Goal: Book appointment/travel/reservation

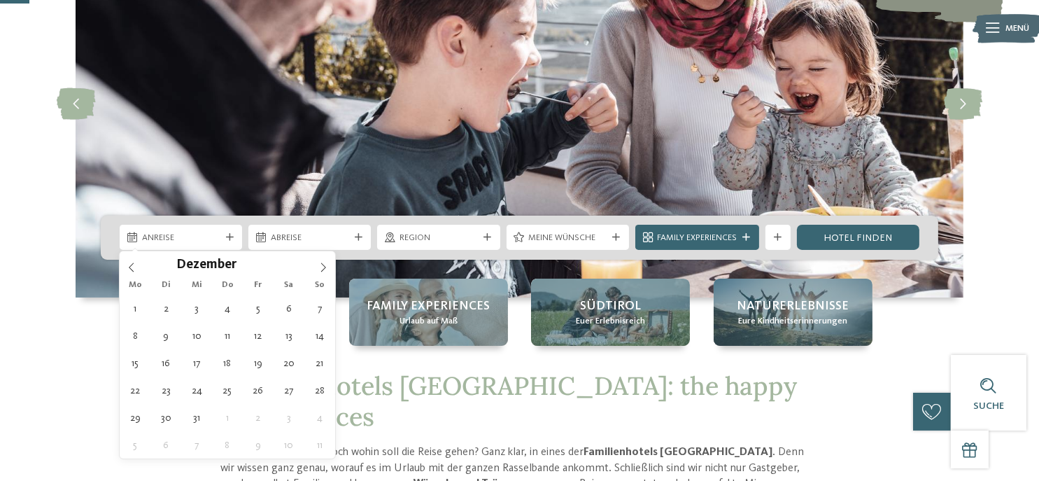
click at [325, 272] on span at bounding box center [323, 263] width 24 height 24
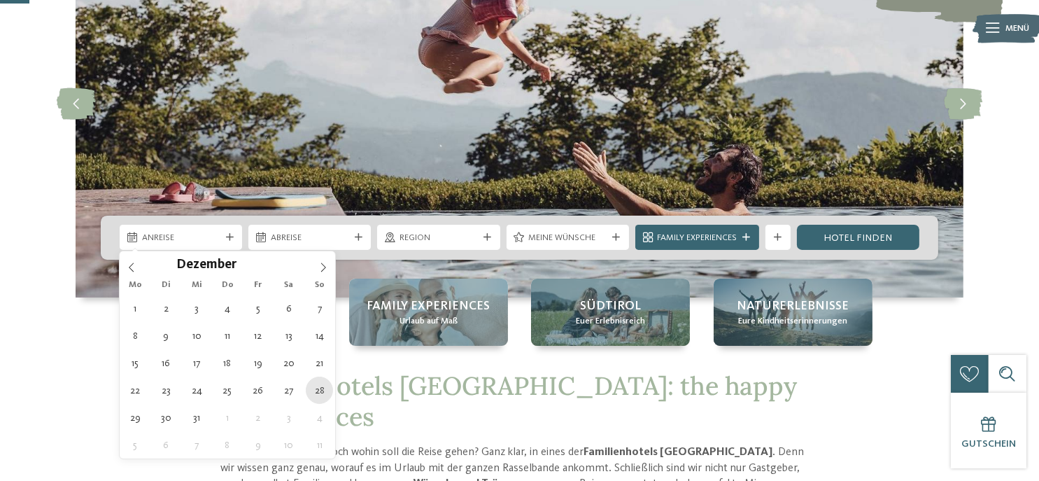
type div "[DATE]"
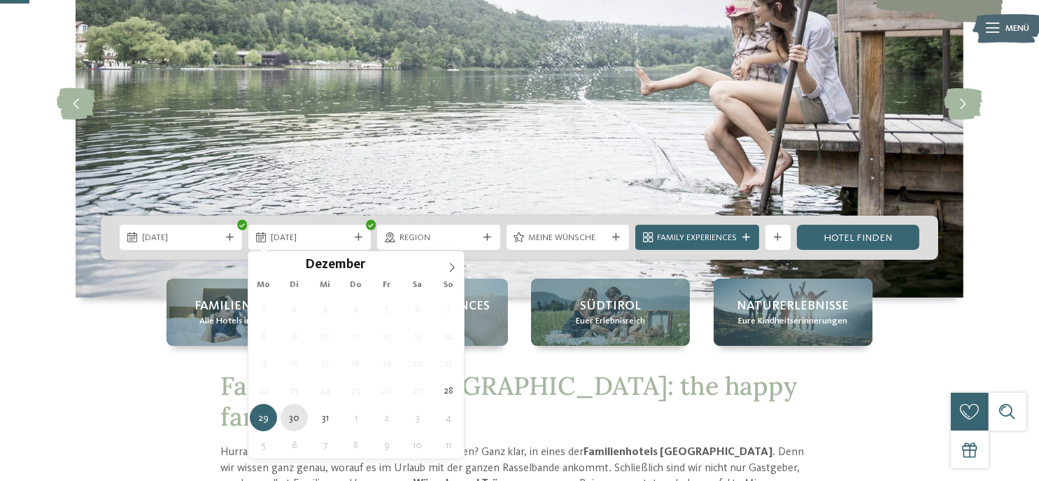
type div "[DATE]"
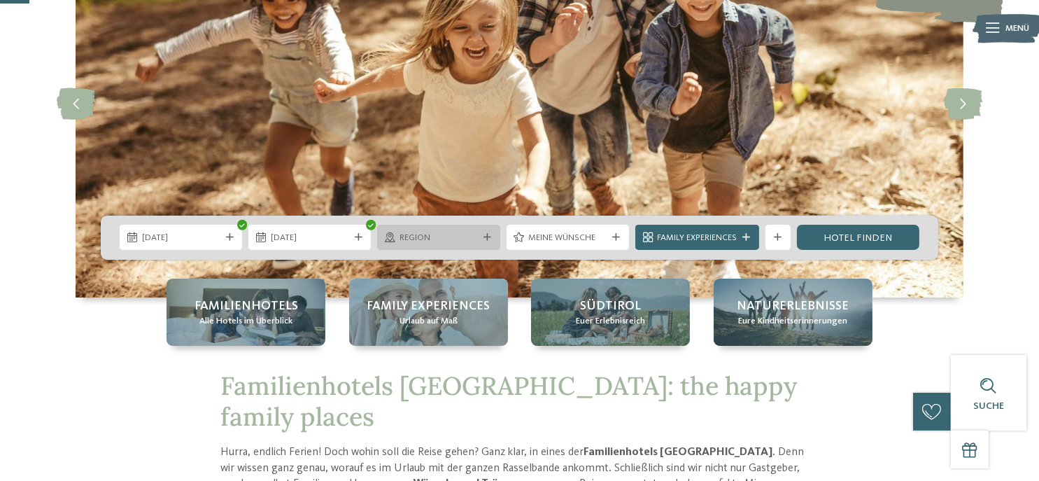
click at [444, 244] on span "Region" at bounding box center [439, 238] width 78 height 13
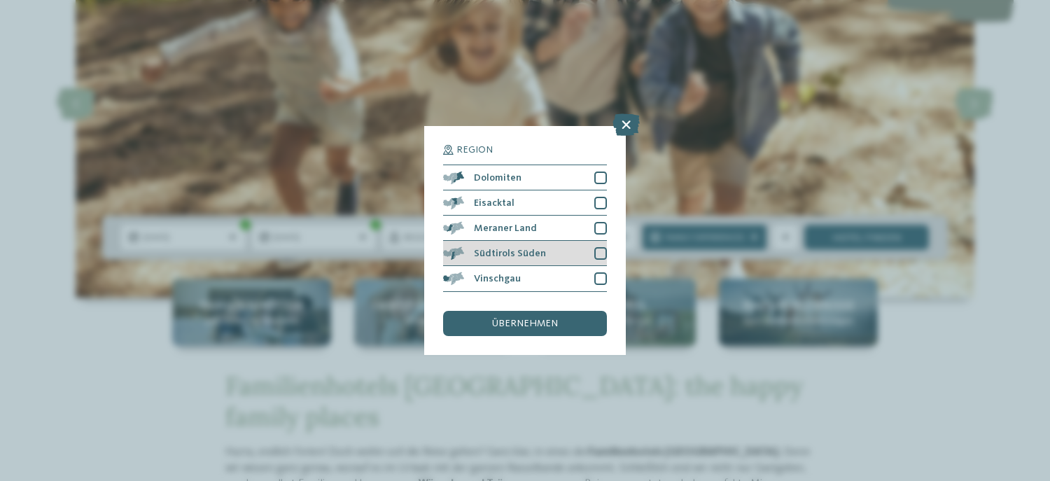
click at [576, 249] on div "Südtirols Süden" at bounding box center [525, 253] width 164 height 25
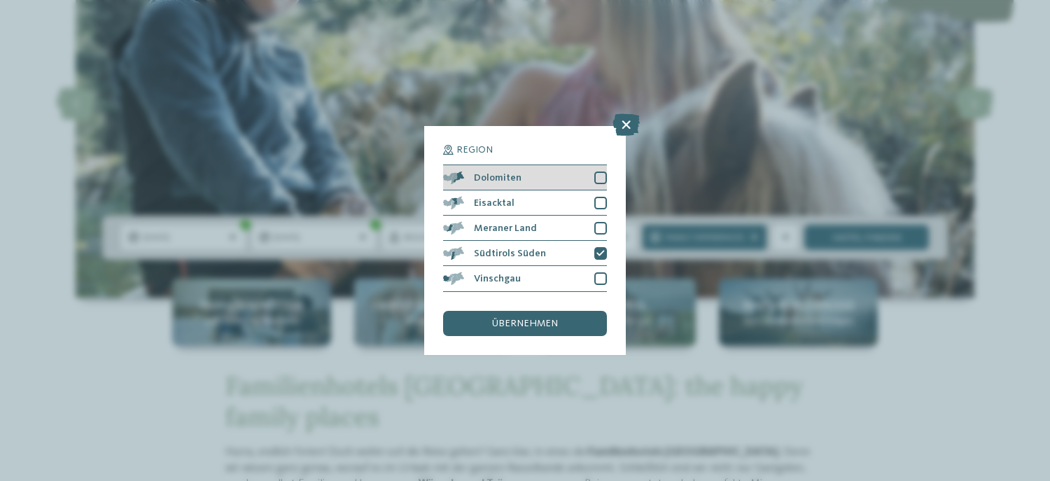
click at [570, 183] on div "Dolomiten" at bounding box center [525, 177] width 164 height 25
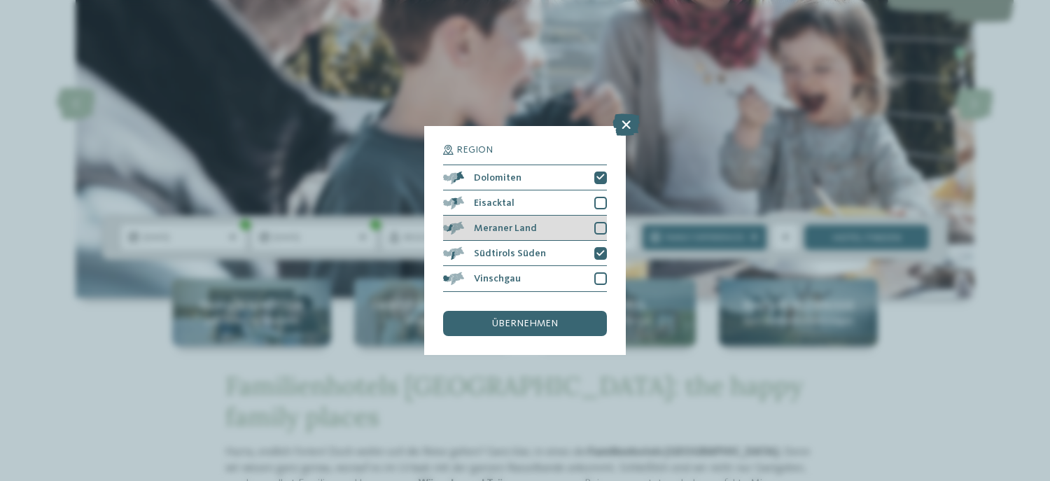
click at [572, 224] on div "Meraner Land" at bounding box center [525, 228] width 164 height 25
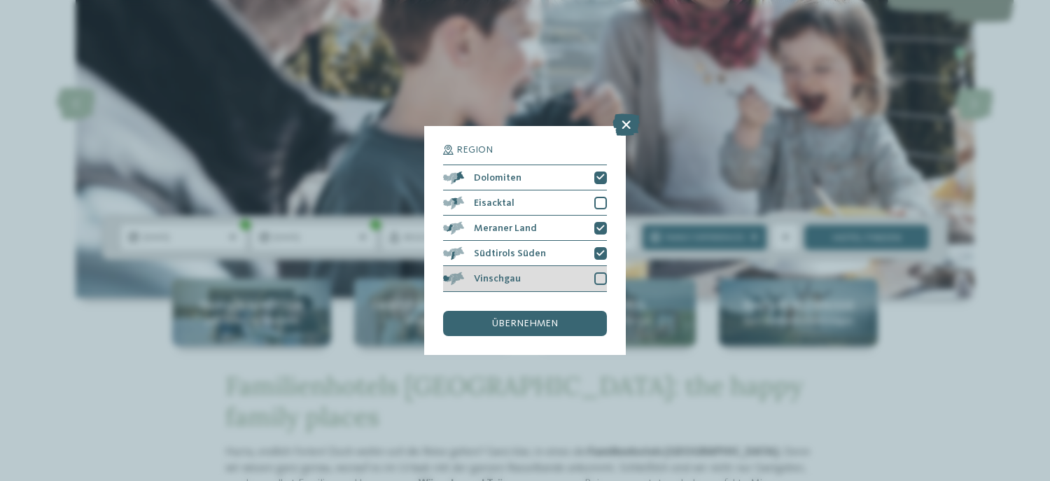
click at [568, 271] on div "Vinschgau" at bounding box center [525, 278] width 164 height 25
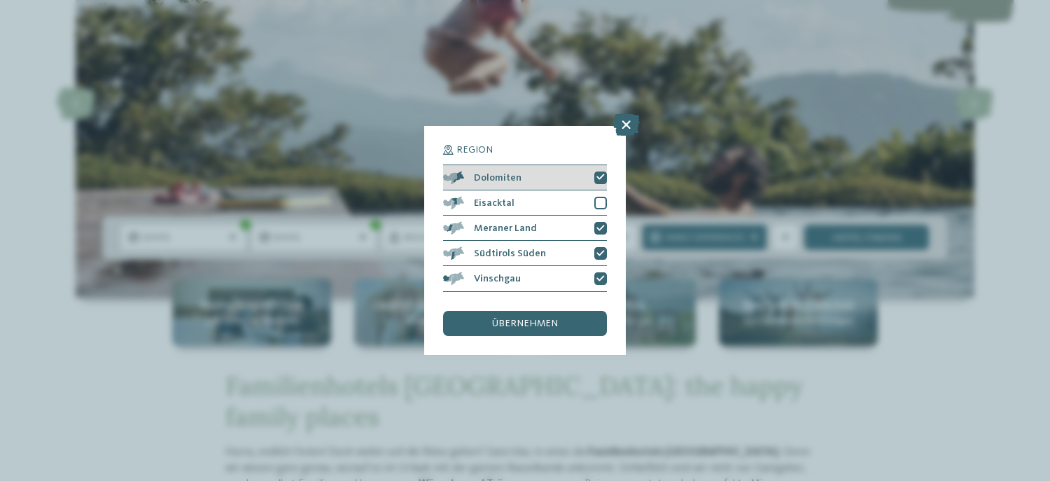
click at [561, 178] on div "Dolomiten" at bounding box center [525, 177] width 164 height 25
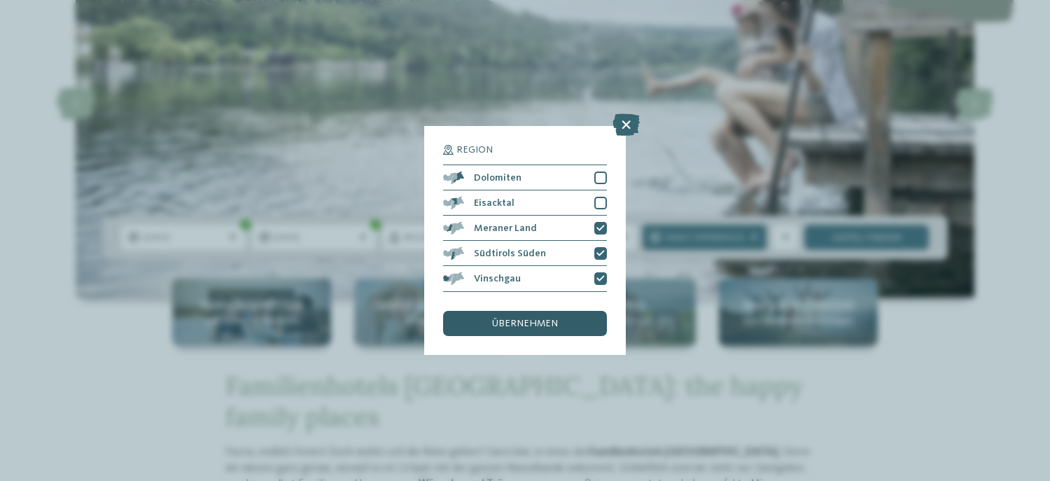
click at [561, 323] on div "übernehmen" at bounding box center [525, 323] width 164 height 25
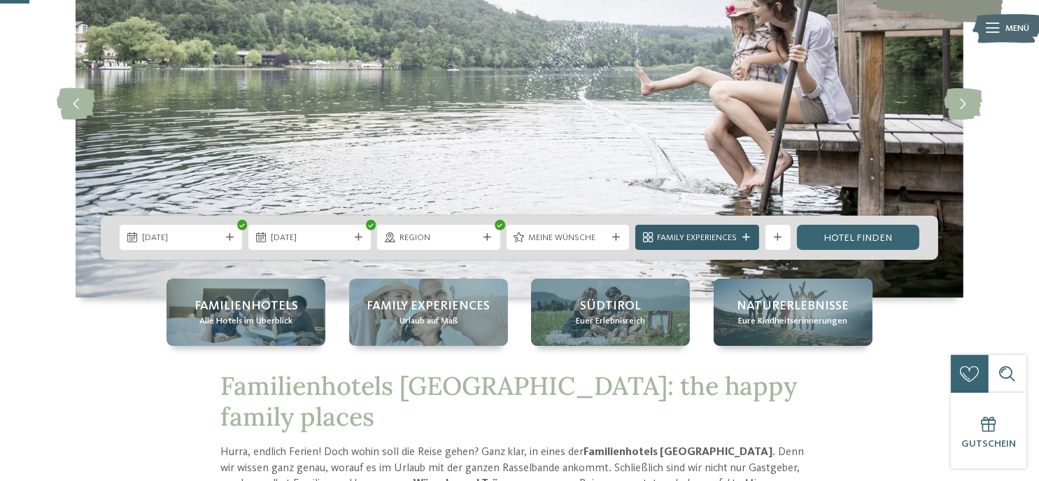
click at [706, 237] on span "Family Experiences" at bounding box center [697, 238] width 80 height 13
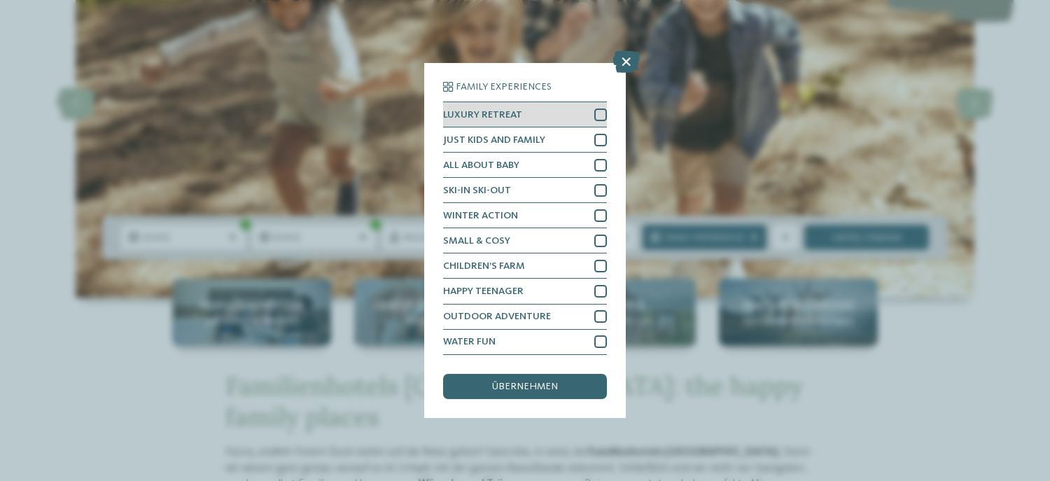
click at [597, 118] on div at bounding box center [600, 114] width 13 height 13
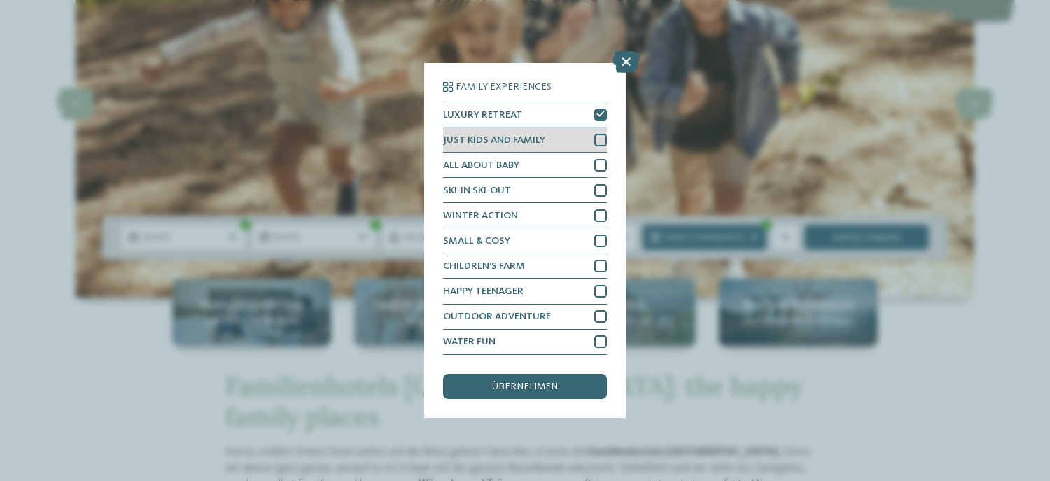
click at [601, 137] on div at bounding box center [600, 140] width 13 height 13
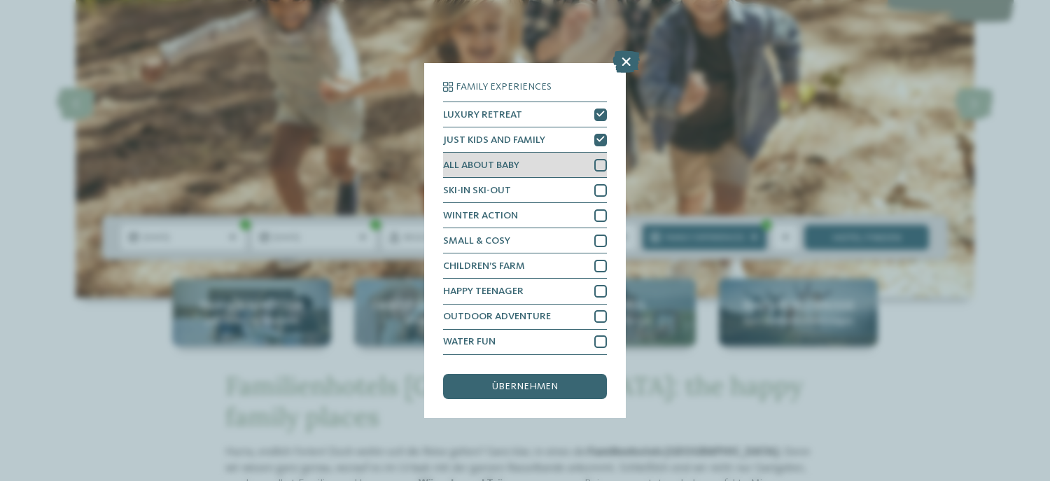
click at [603, 162] on div at bounding box center [600, 165] width 13 height 13
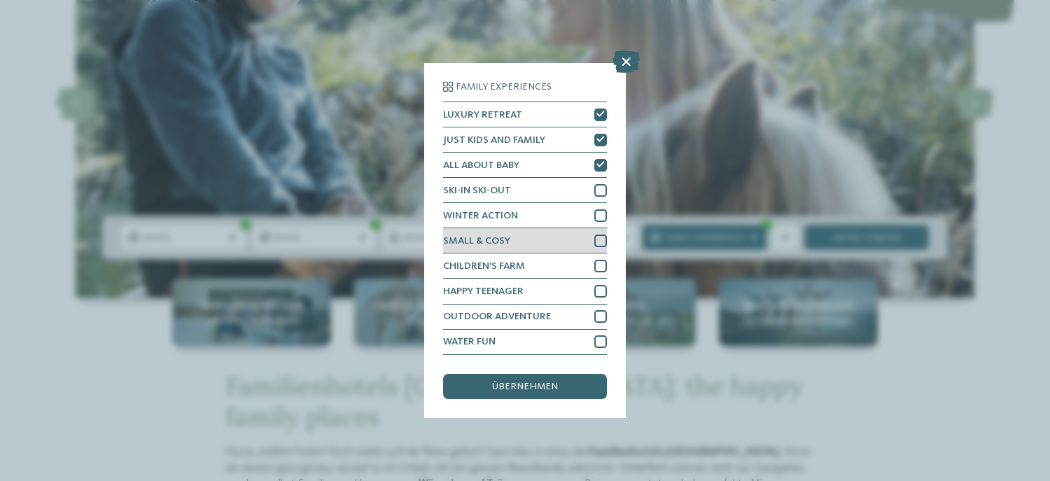
click at [602, 244] on div at bounding box center [600, 240] width 13 height 13
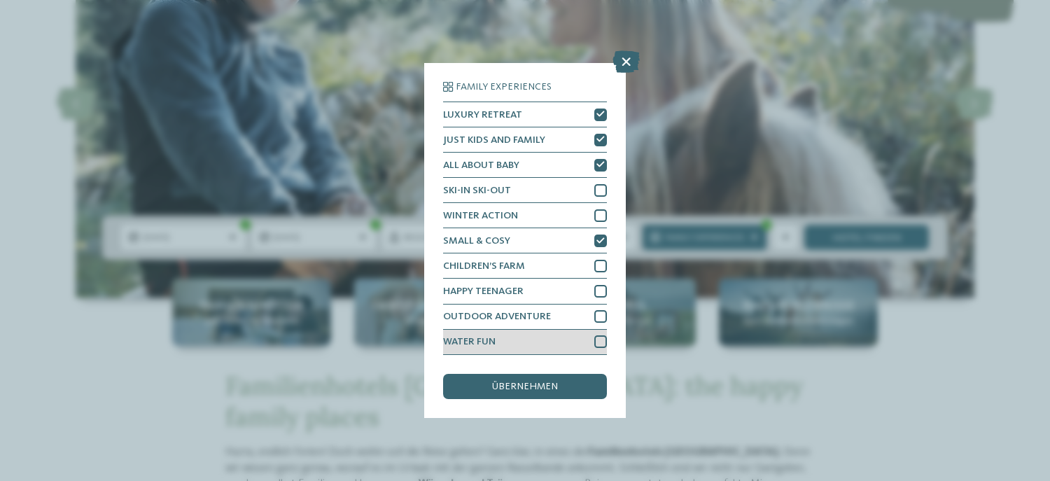
click at [597, 345] on div at bounding box center [600, 341] width 13 height 13
click at [589, 388] on div "übernehmen" at bounding box center [525, 386] width 164 height 25
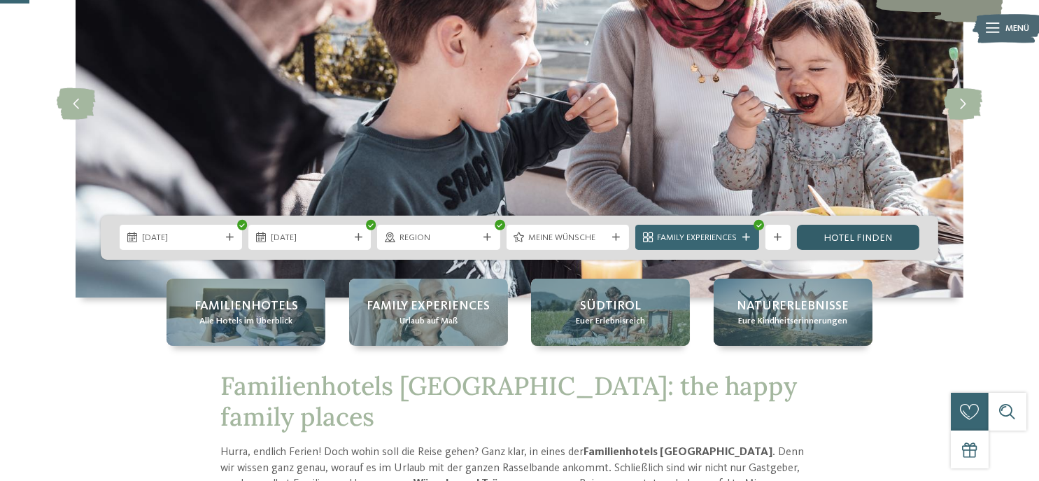
click at [853, 241] on link "Hotel finden" at bounding box center [858, 237] width 122 height 25
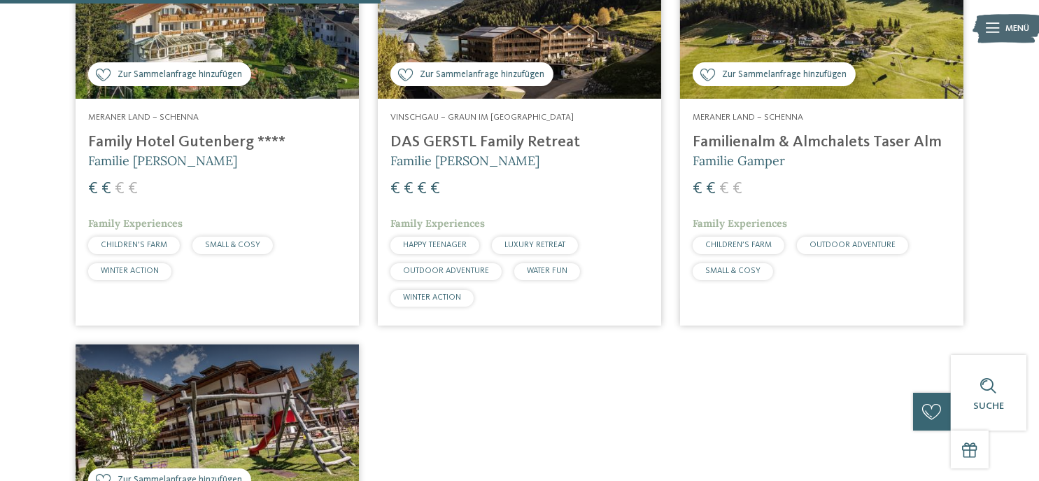
scroll to position [563, 0]
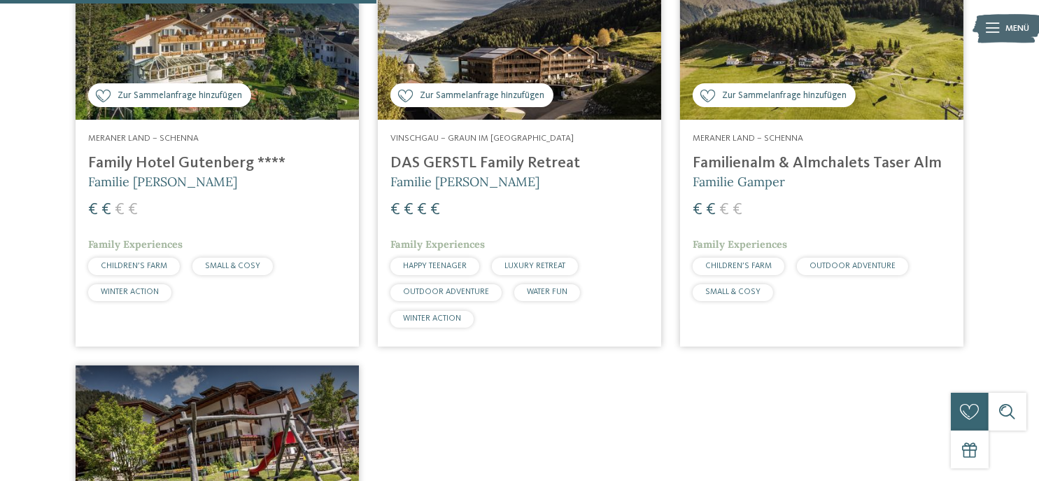
click at [497, 169] on h4 "DAS GERSTL Family Retreat" at bounding box center [520, 163] width 258 height 19
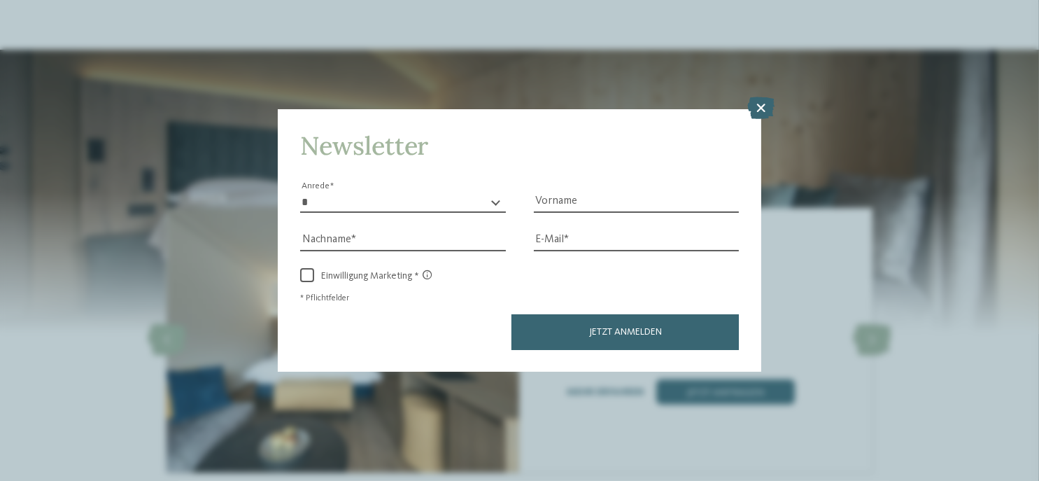
scroll to position [1408, 0]
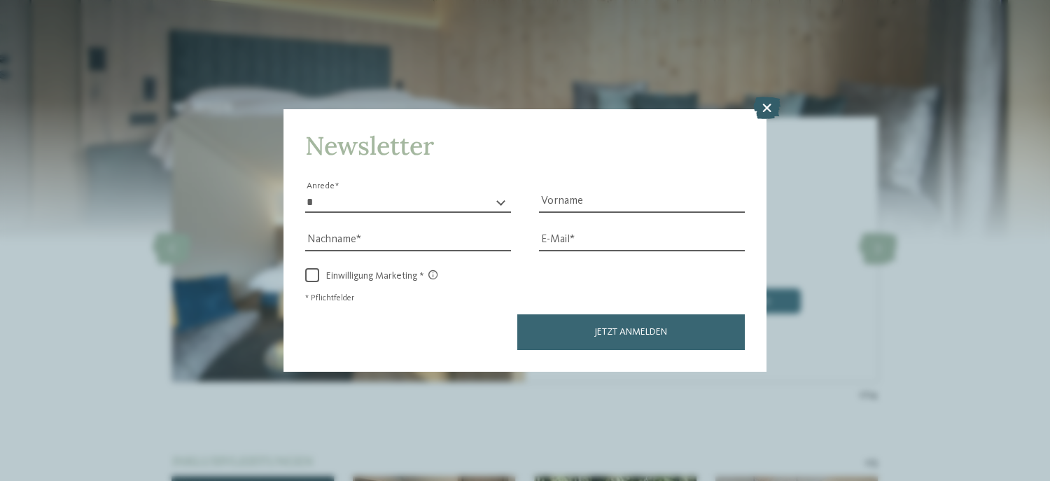
click at [764, 107] on icon at bounding box center [766, 108] width 27 height 22
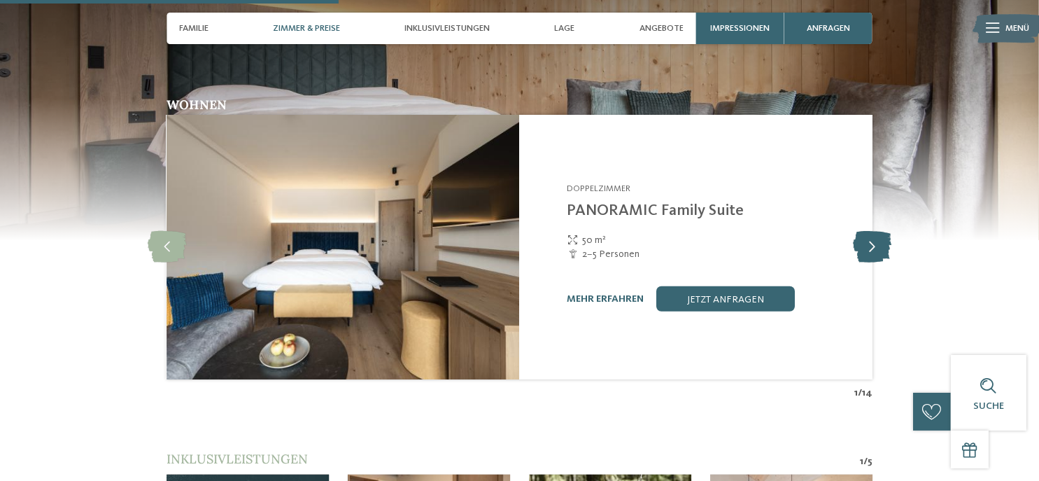
click at [874, 232] on icon at bounding box center [872, 247] width 38 height 31
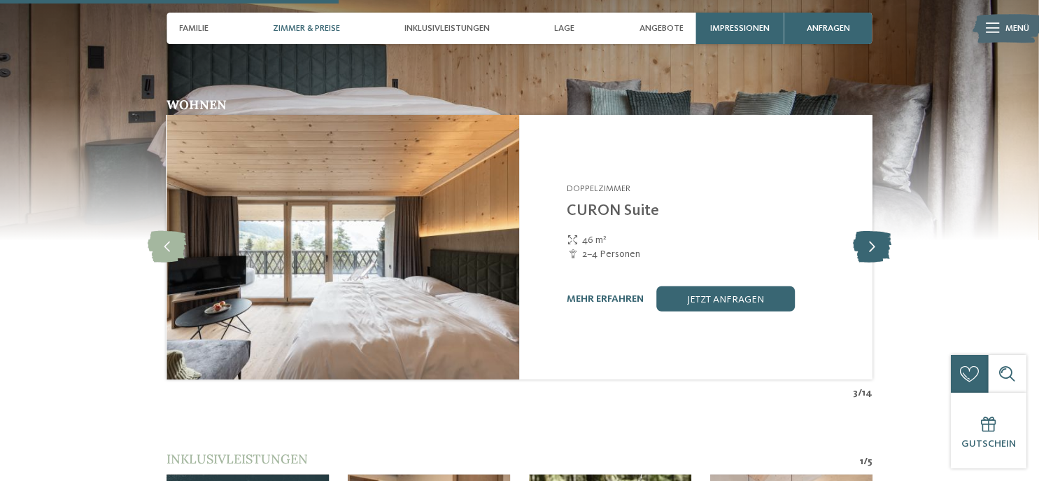
click at [874, 232] on icon at bounding box center [872, 247] width 38 height 31
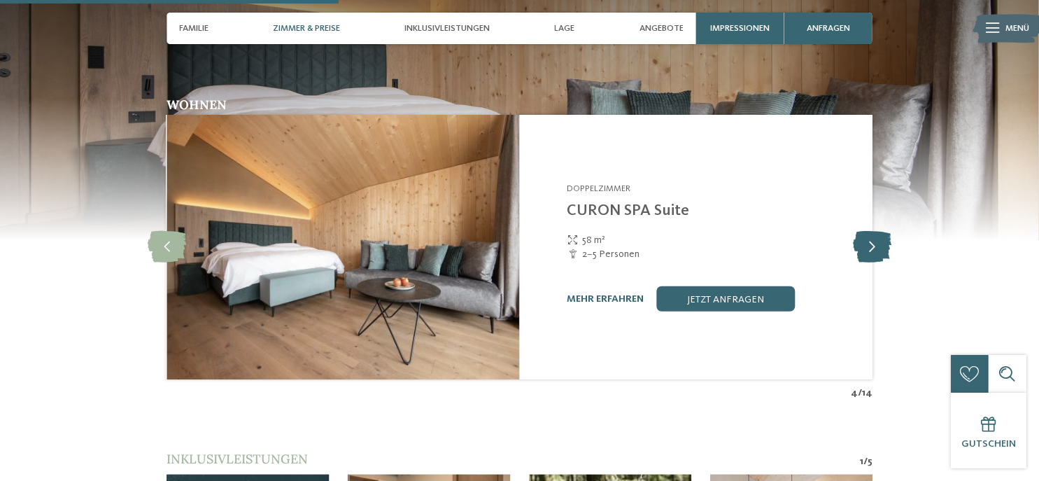
click at [874, 232] on icon at bounding box center [872, 247] width 38 height 31
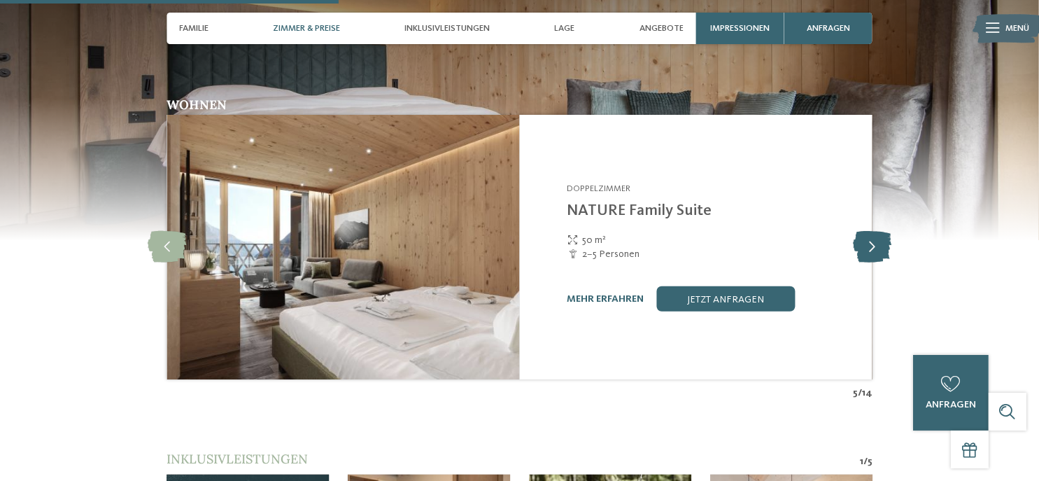
click at [874, 232] on icon at bounding box center [872, 247] width 38 height 31
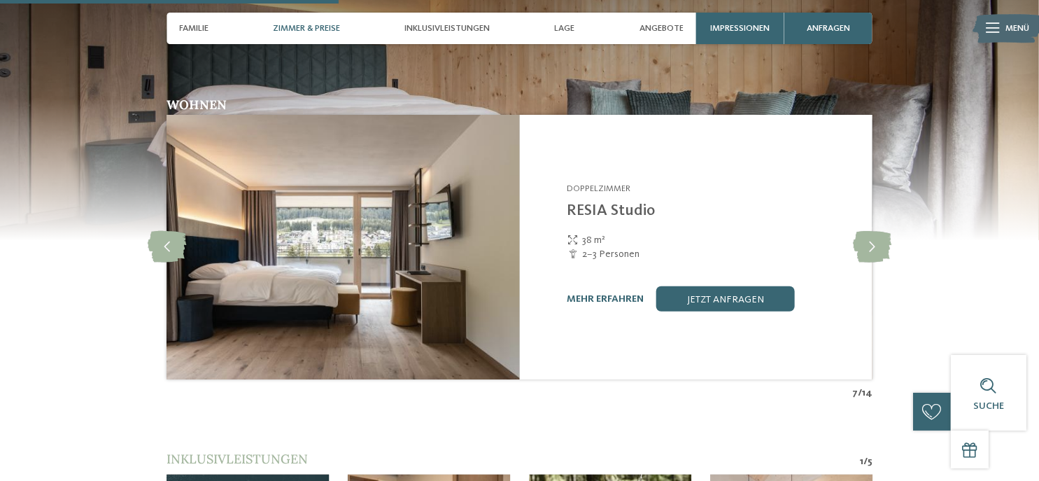
click at [320, 29] on span "Zimmer & Preise" at bounding box center [306, 28] width 67 height 10
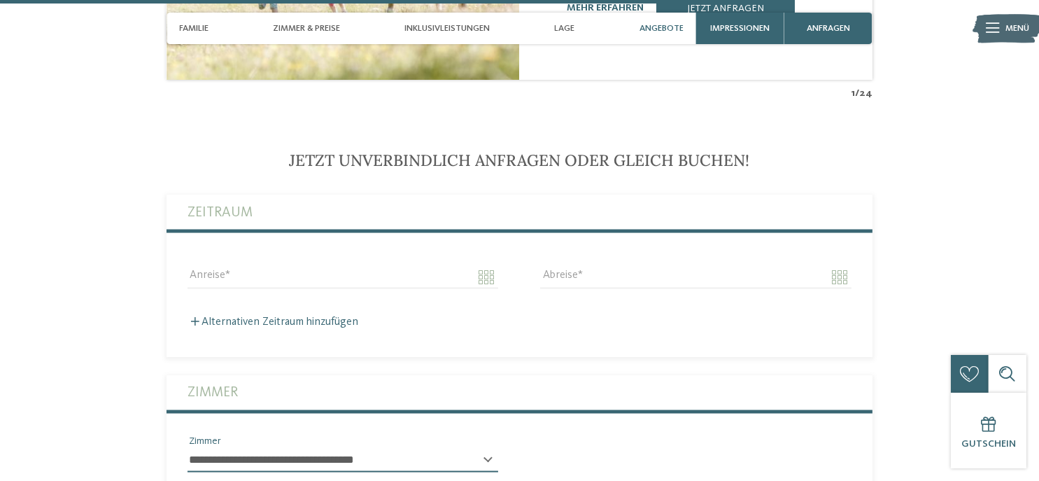
scroll to position [2973, 0]
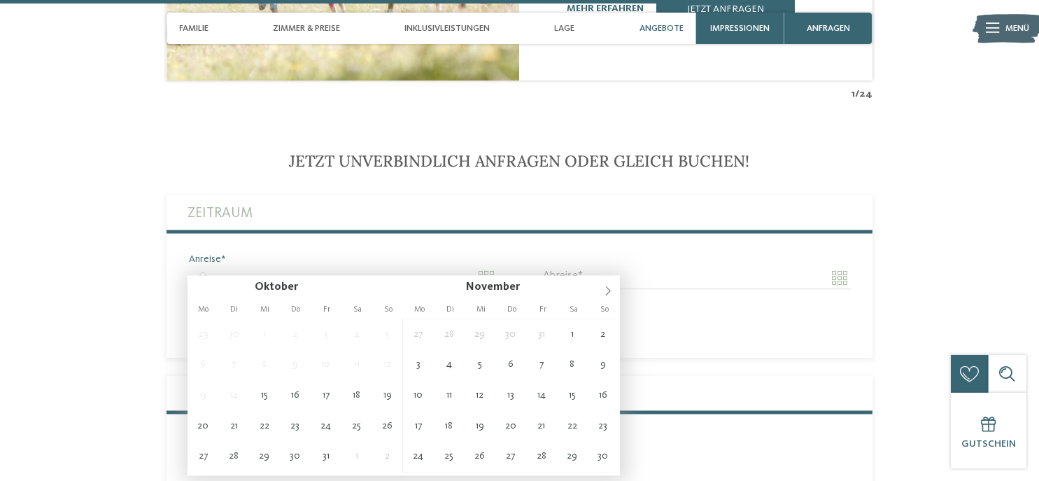
click at [487, 266] on input "Anreise" at bounding box center [343, 278] width 311 height 24
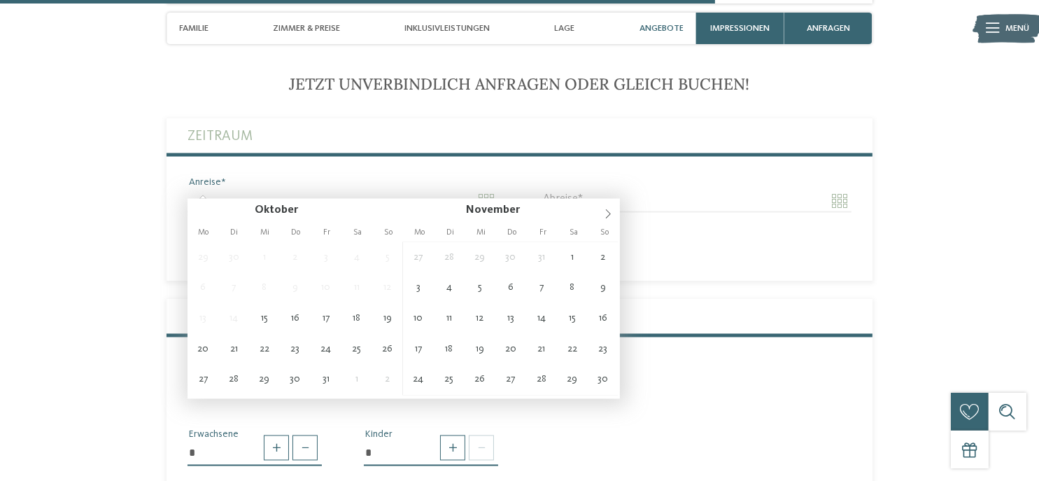
scroll to position [3064, 0]
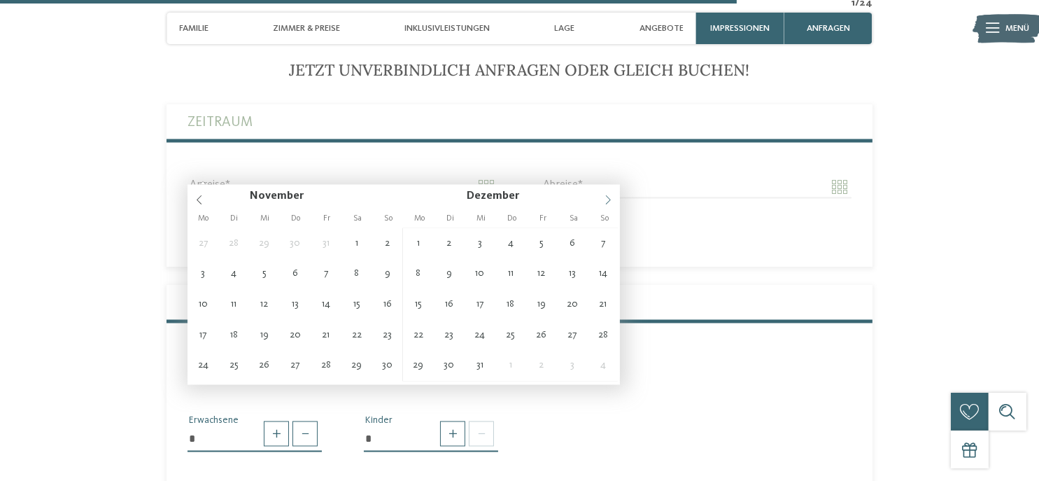
click at [603, 202] on icon at bounding box center [608, 200] width 10 height 10
type input "**********"
type input "****"
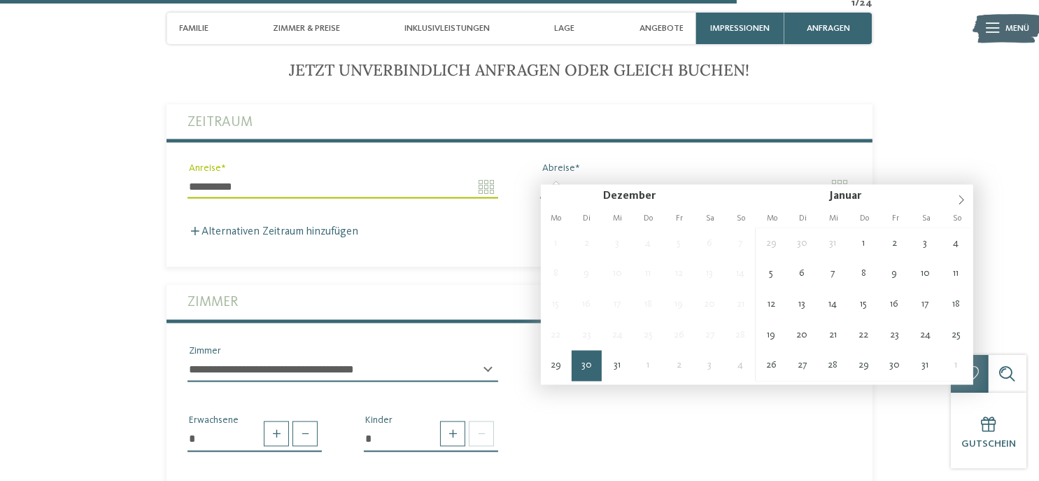
type input "**********"
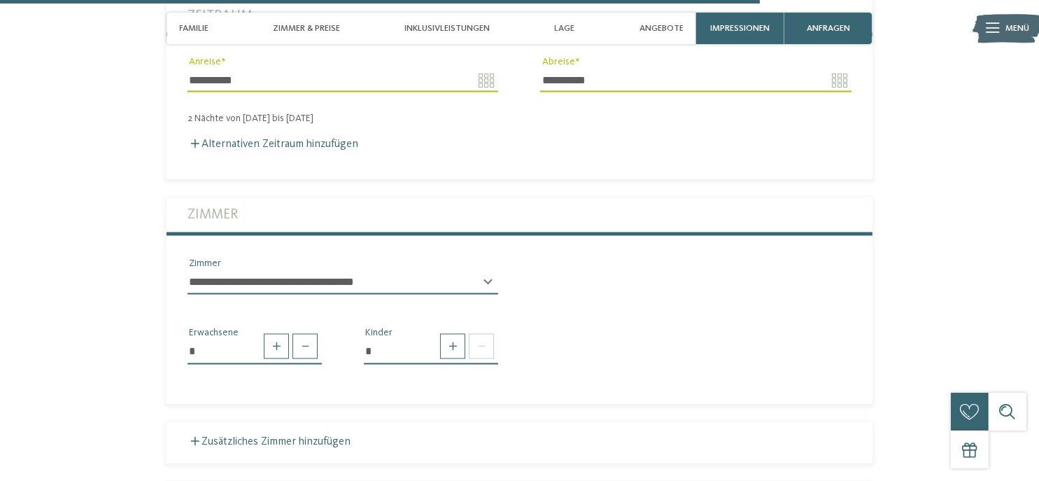
scroll to position [3172, 0]
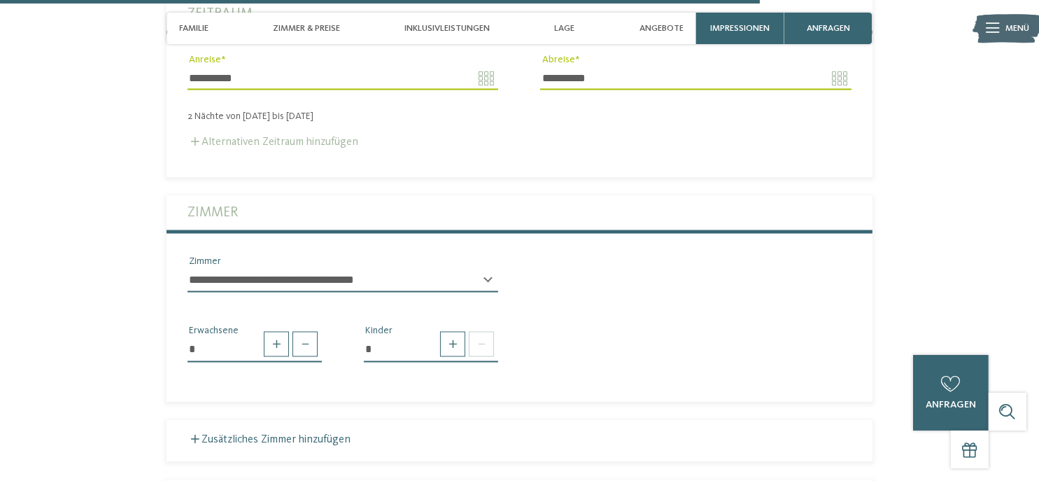
click at [327, 136] on label "Alternativen Zeitraum hinzufügen" at bounding box center [273, 141] width 171 height 11
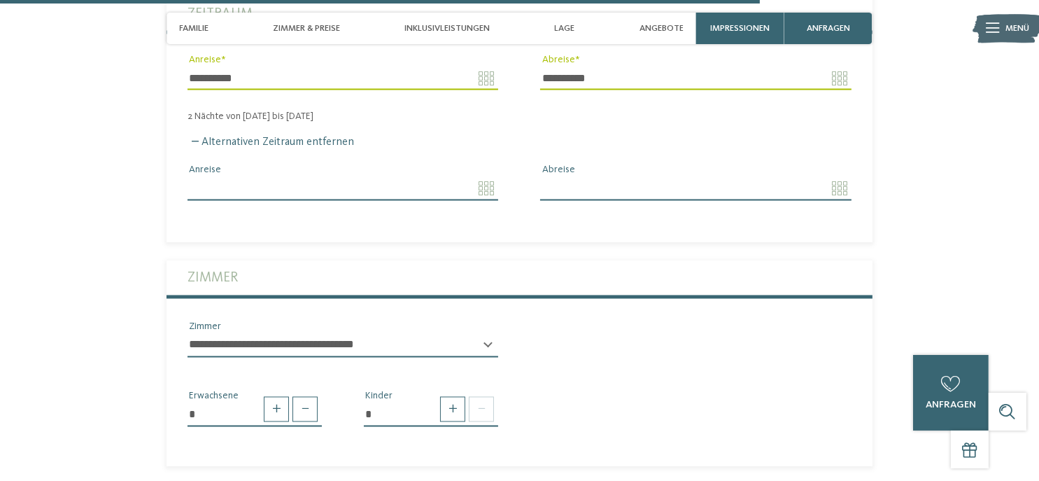
click at [482, 177] on input "Anreise" at bounding box center [343, 189] width 311 height 24
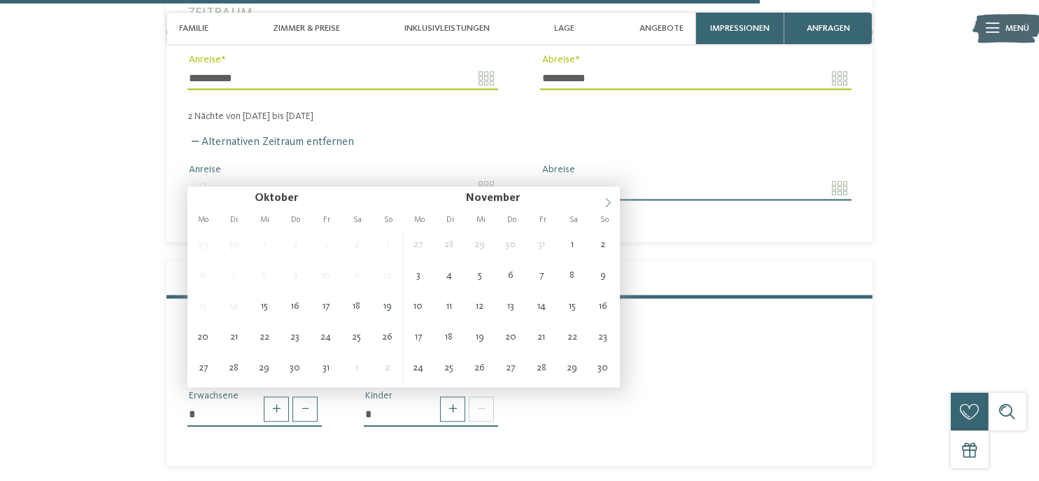
click at [606, 201] on icon at bounding box center [608, 203] width 10 height 10
type input "**********"
type input "****"
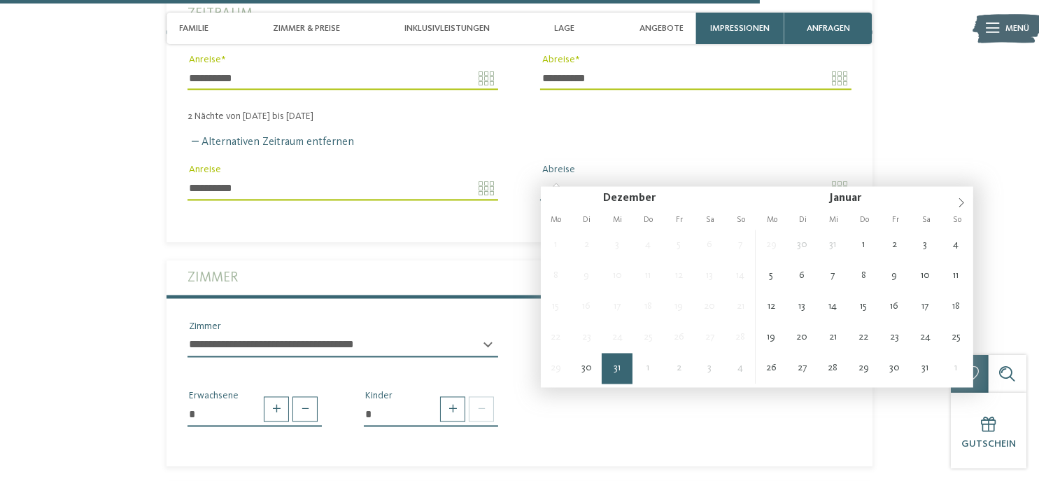
type input "**********"
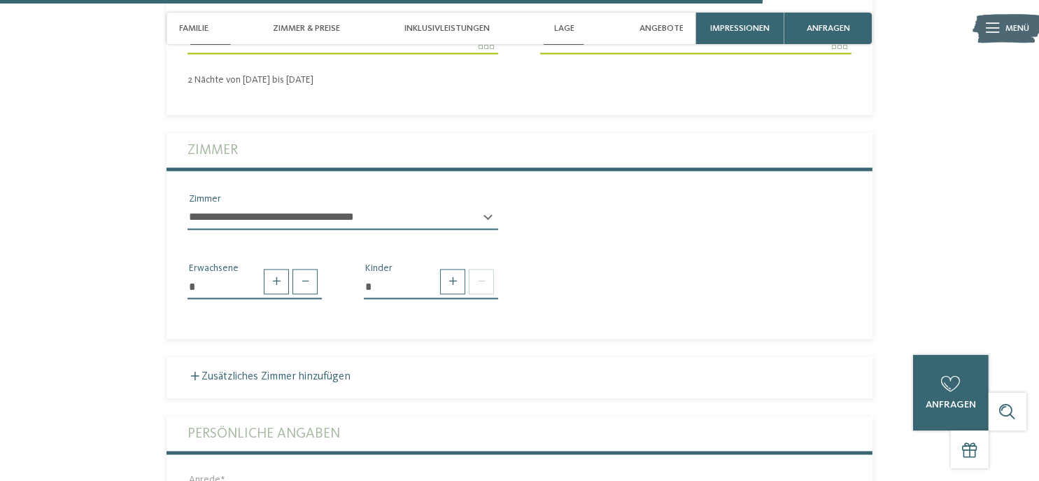
scroll to position [3319, 0]
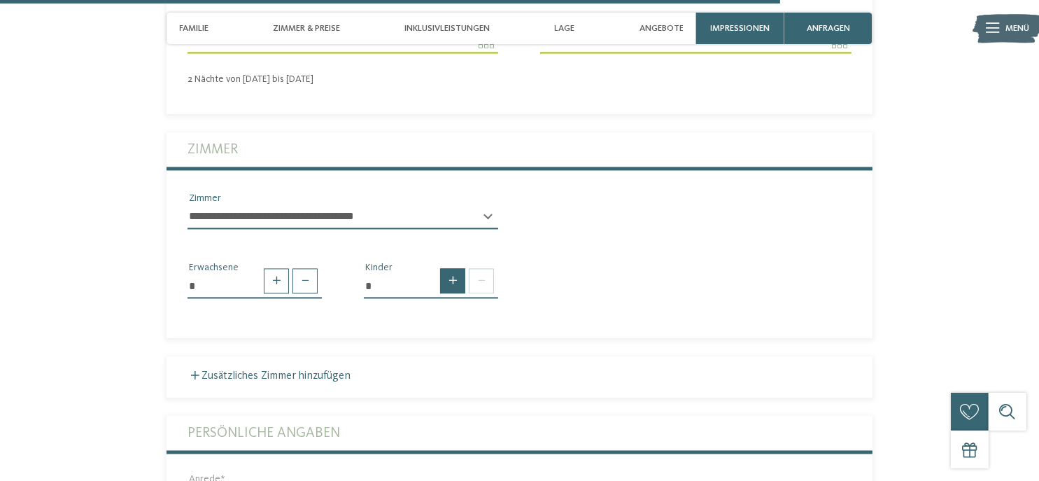
click at [451, 277] on span at bounding box center [452, 281] width 25 height 25
type input "*"
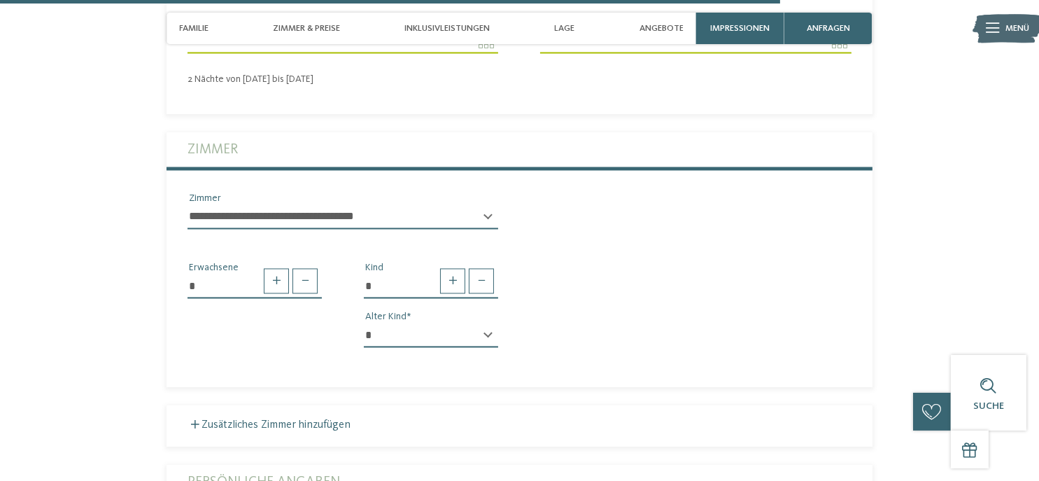
click at [486, 324] on select "* * * * * * * * * * * ** ** ** ** ** ** ** **" at bounding box center [431, 336] width 134 height 24
select select "*"
click at [364, 324] on select "* * * * * * * * * * * ** ** ** ** ** ** ** **" at bounding box center [431, 336] width 134 height 24
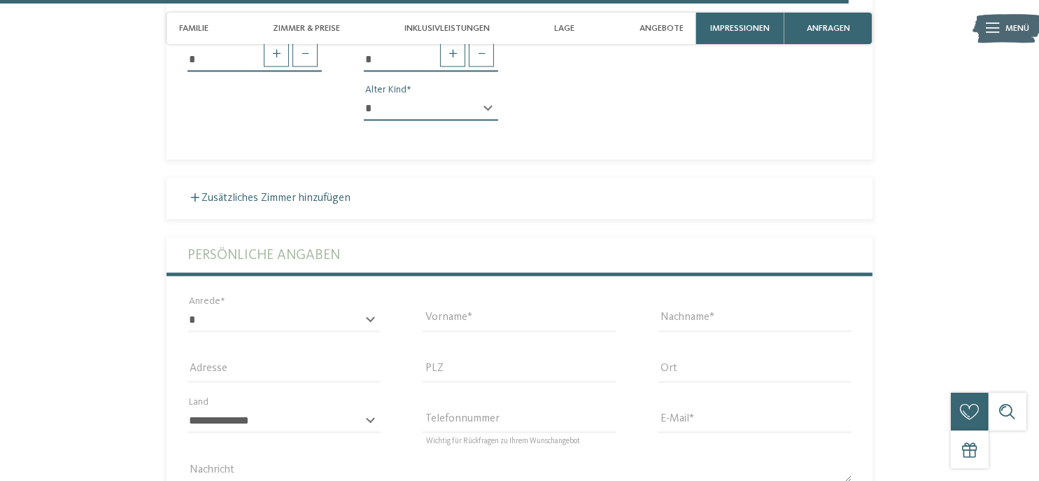
scroll to position [3707, 0]
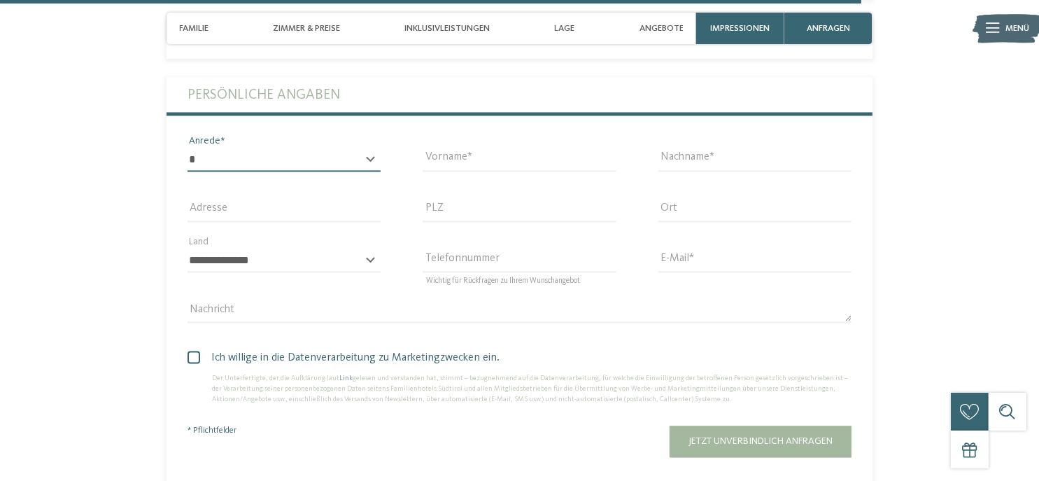
click at [344, 148] on select "* **** **** ******* ******" at bounding box center [284, 160] width 193 height 24
click at [188, 148] on select "* **** **** ******* ******" at bounding box center [284, 160] width 193 height 24
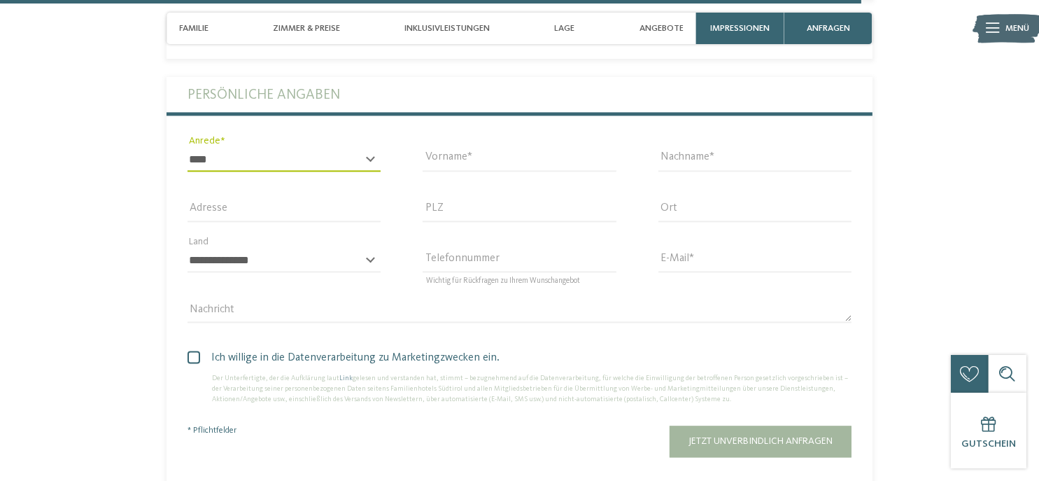
click at [325, 148] on select "* **** **** ******* ******" at bounding box center [284, 160] width 193 height 24
select select "*"
click at [188, 148] on select "* **** **** ******* ******" at bounding box center [284, 160] width 193 height 24
click at [491, 134] on div "Vorname" at bounding box center [519, 159] width 235 height 50
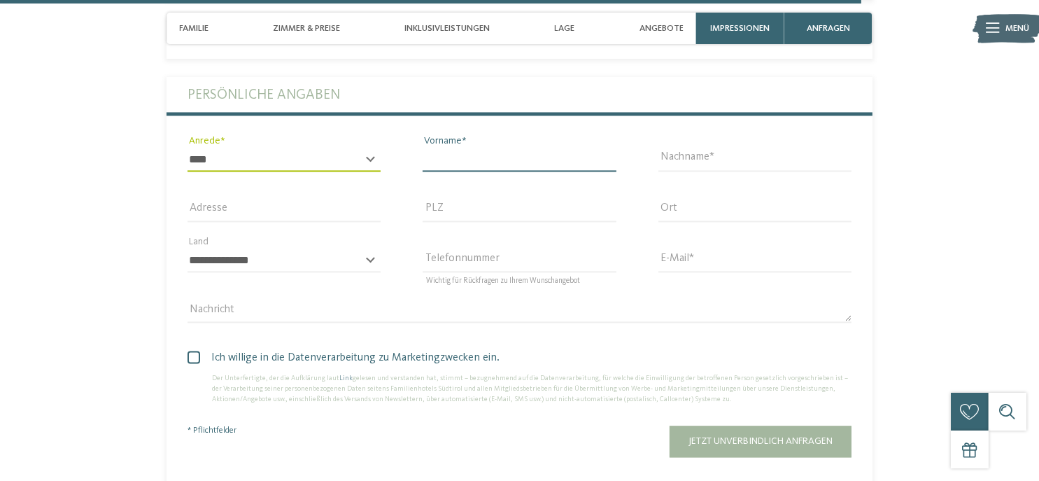
click at [482, 148] on input "Vorname" at bounding box center [519, 160] width 193 height 24
type input "*******"
type input "*****"
type input "**********"
type input "****"
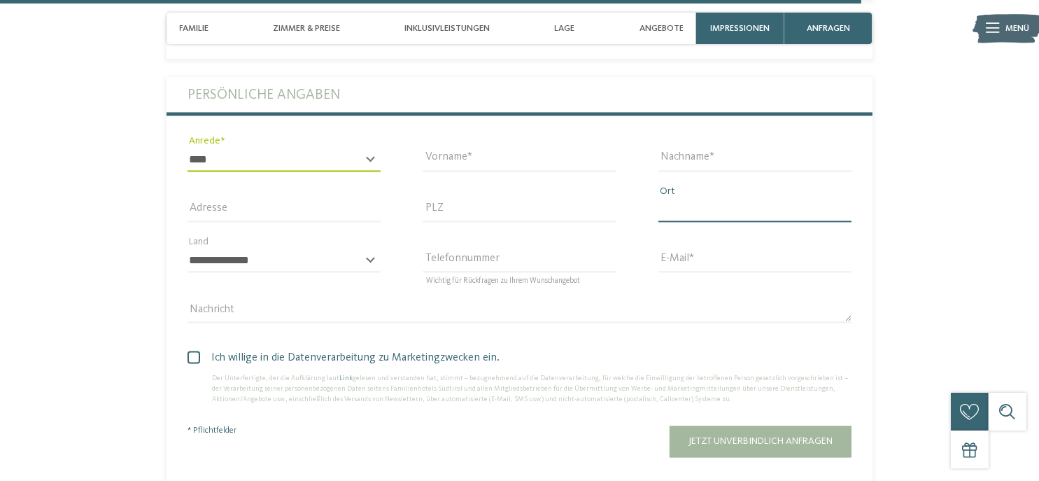
type input "**********"
select select "**"
type input "**********"
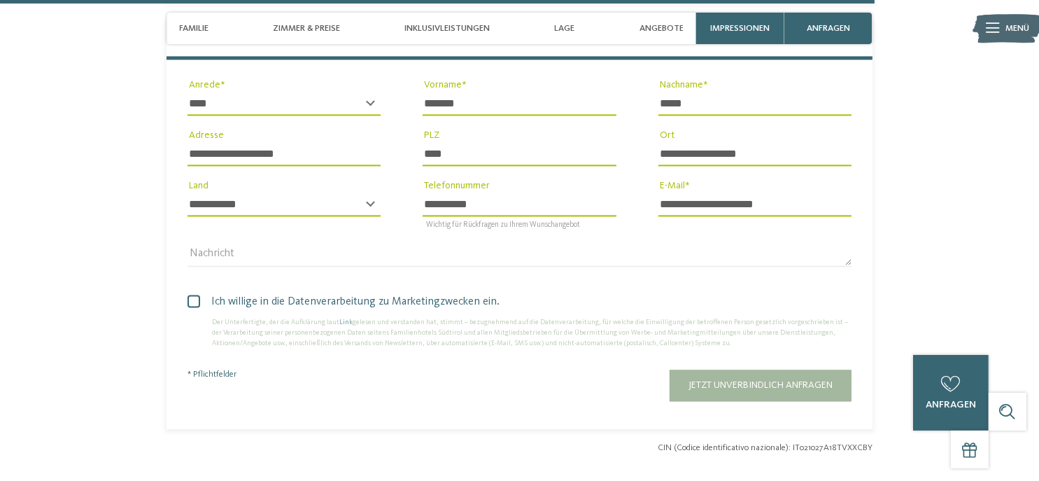
scroll to position [3763, 0]
click at [190, 294] on span at bounding box center [194, 300] width 13 height 13
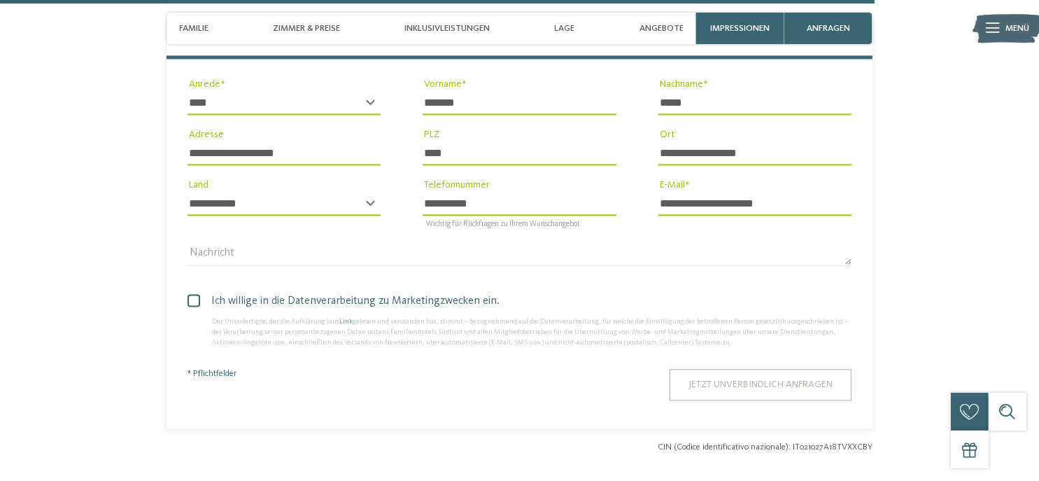
click at [761, 379] on span "Jetzt unverbindlich anfragen" at bounding box center [761, 384] width 144 height 10
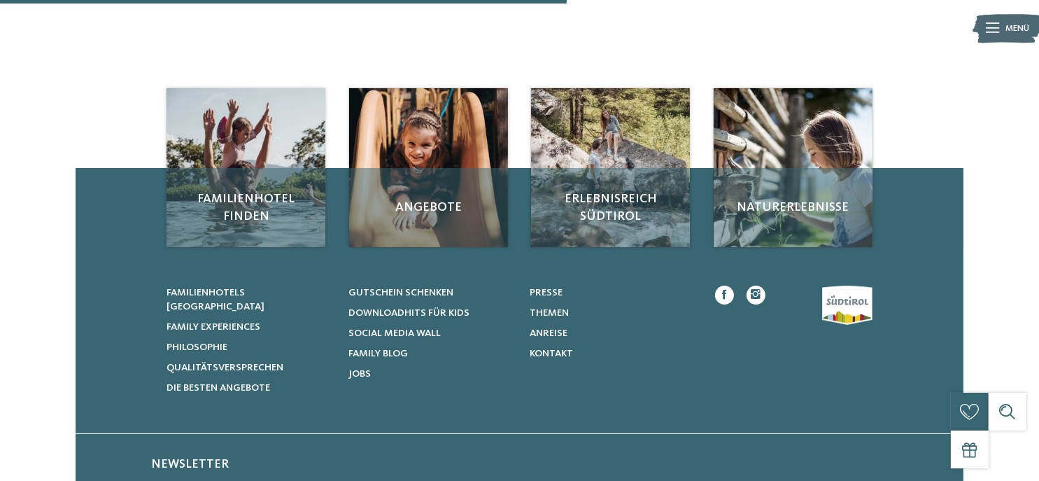
scroll to position [229, 0]
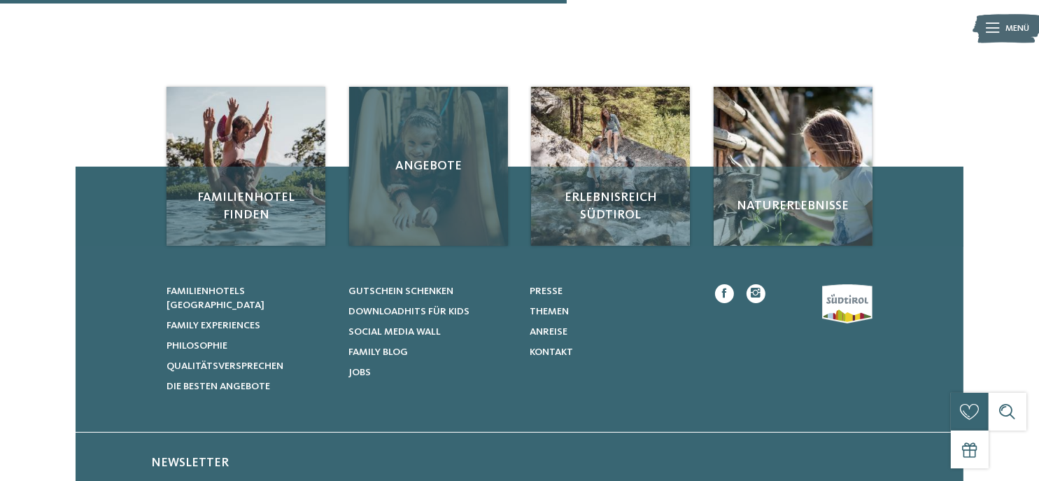
click at [472, 183] on div "Angebote" at bounding box center [428, 166] width 159 height 159
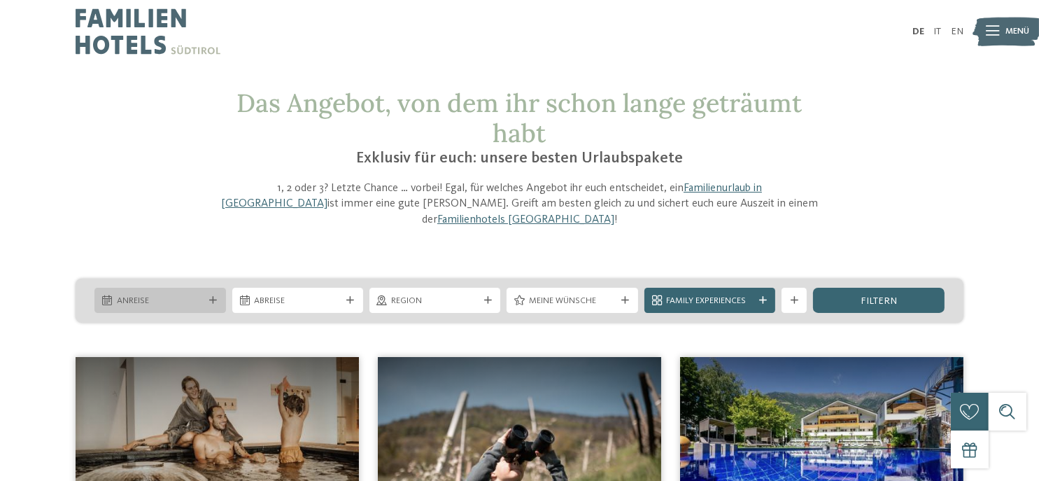
click at [202, 295] on span "Anreise" at bounding box center [160, 301] width 87 height 13
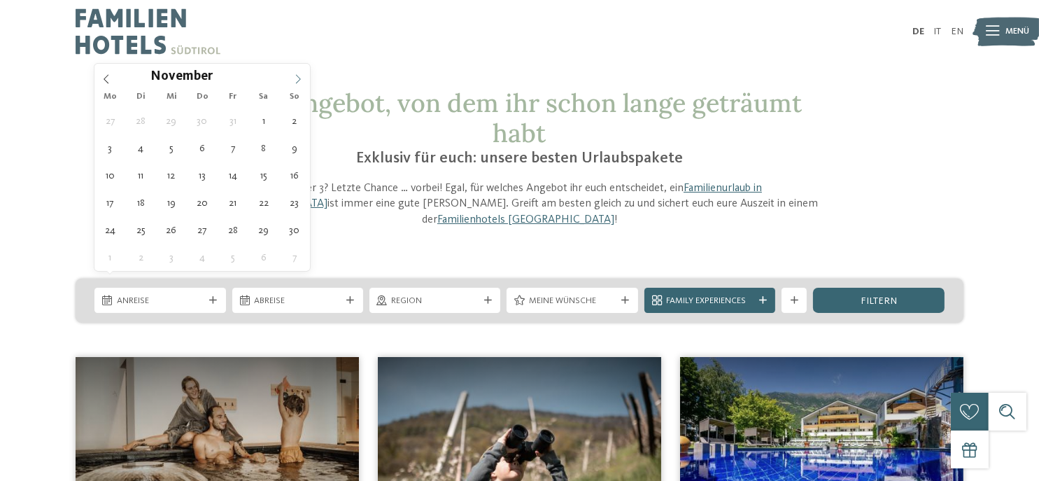
click at [296, 78] on icon at bounding box center [298, 79] width 10 height 10
type div "[DATE]"
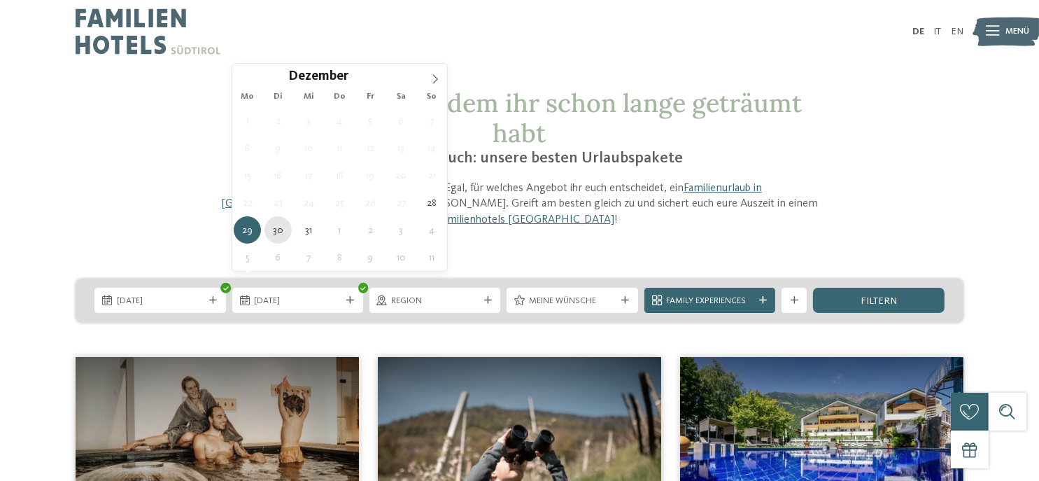
type div "[DATE]"
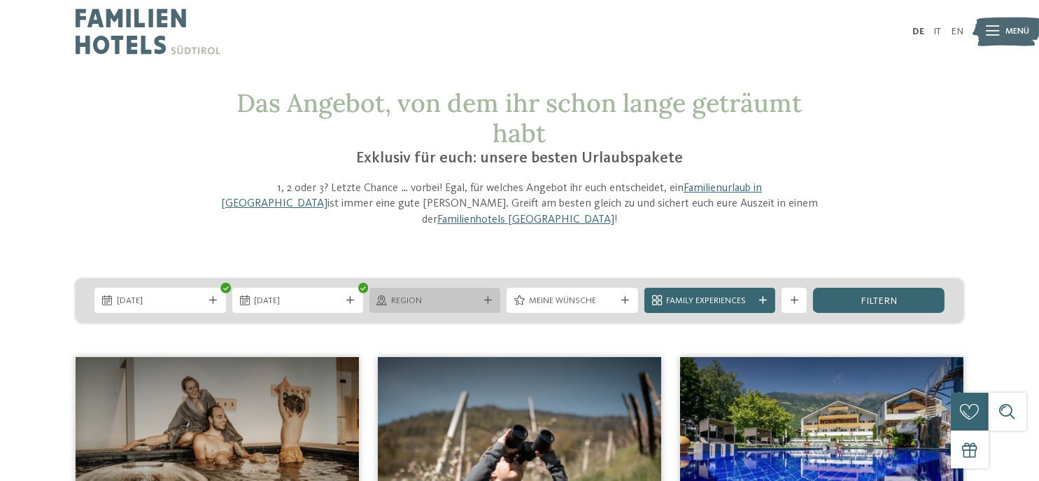
click at [426, 295] on span "Region" at bounding box center [435, 301] width 87 height 13
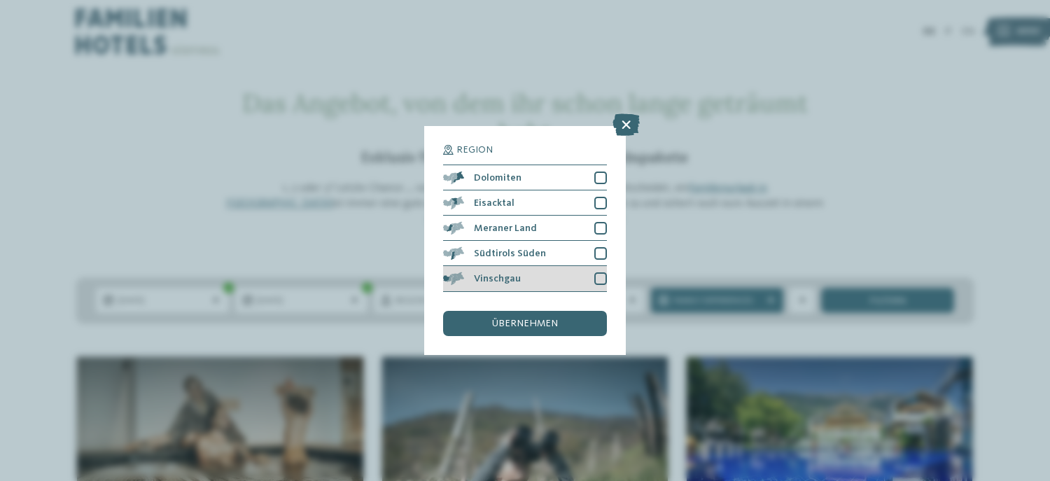
click at [539, 272] on div "Vinschgau" at bounding box center [525, 278] width 164 height 25
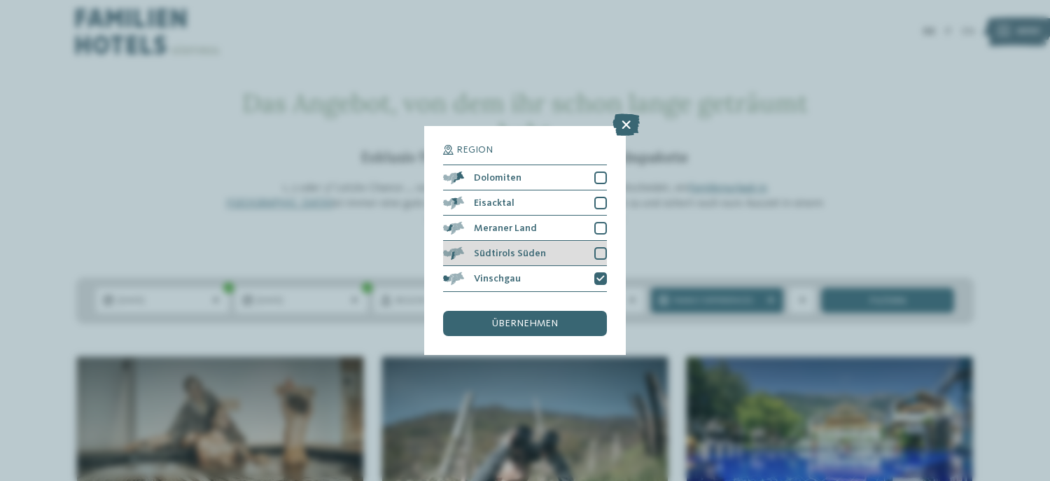
click at [532, 255] on span "Südtirols Süden" at bounding box center [510, 253] width 72 height 10
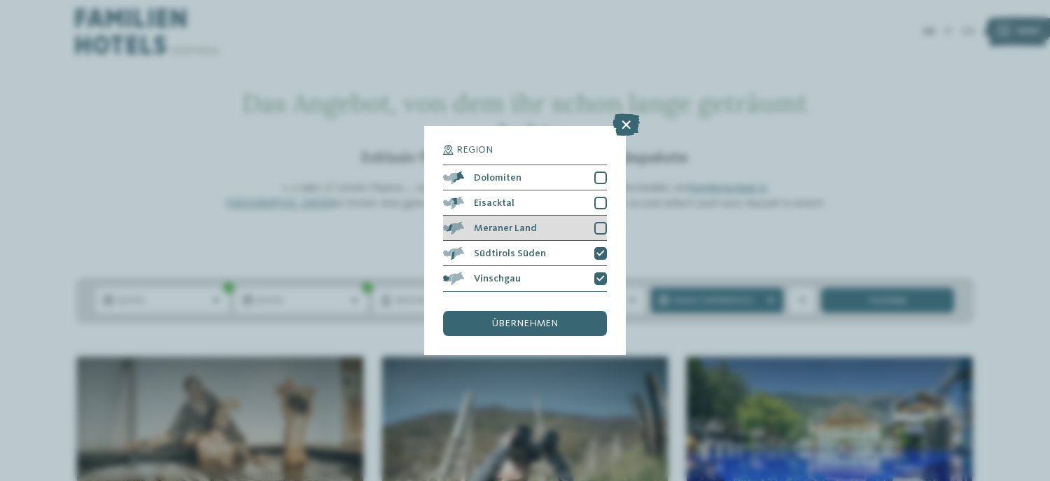
click at [539, 232] on div "Meraner Land" at bounding box center [525, 228] width 164 height 25
click at [545, 325] on span "übernehmen" at bounding box center [525, 323] width 66 height 10
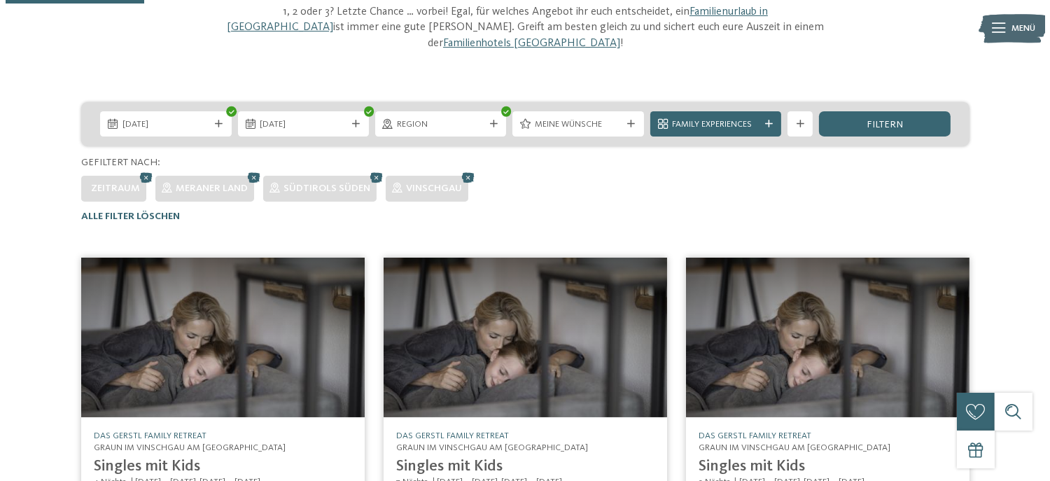
scroll to position [171, 0]
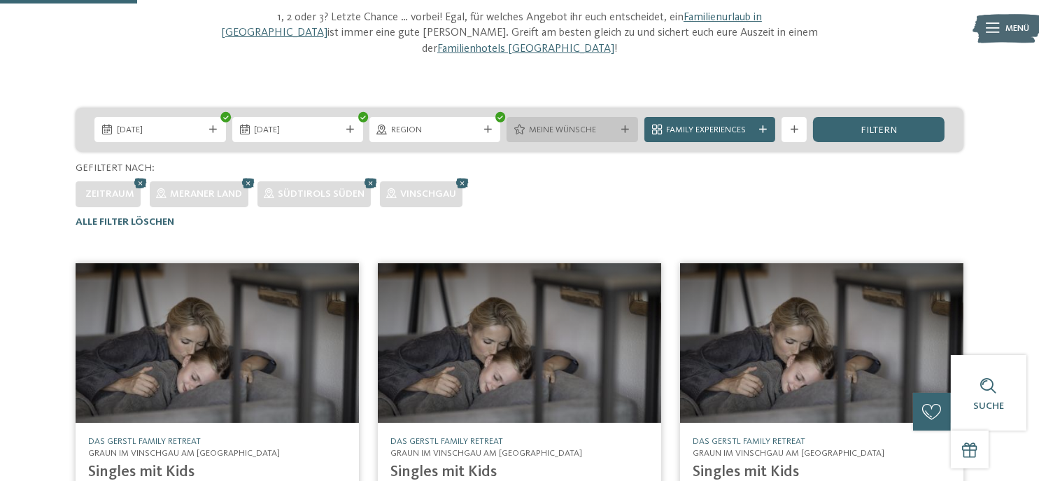
click at [603, 120] on div "Meine Wünsche" at bounding box center [572, 129] width 131 height 25
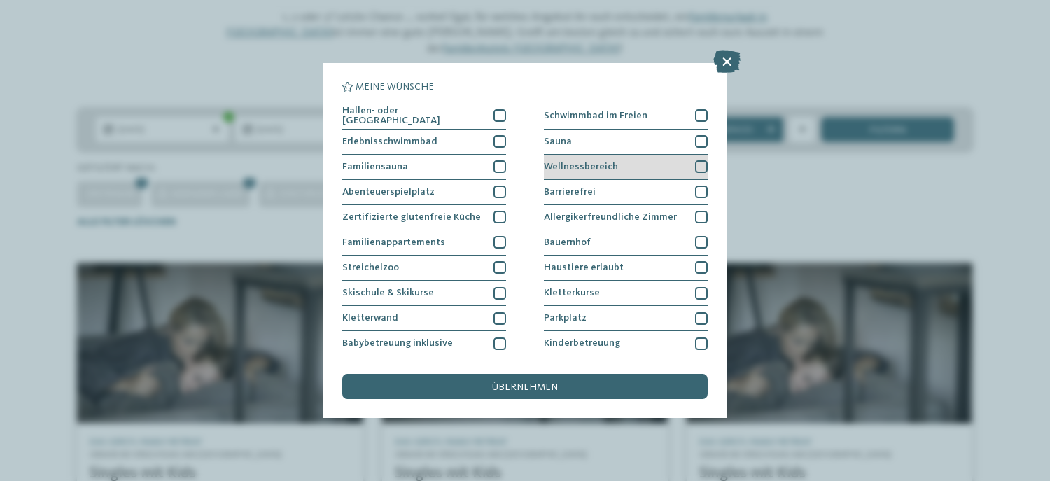
click at [608, 166] on span "Wellnessbereich" at bounding box center [581, 167] width 74 height 10
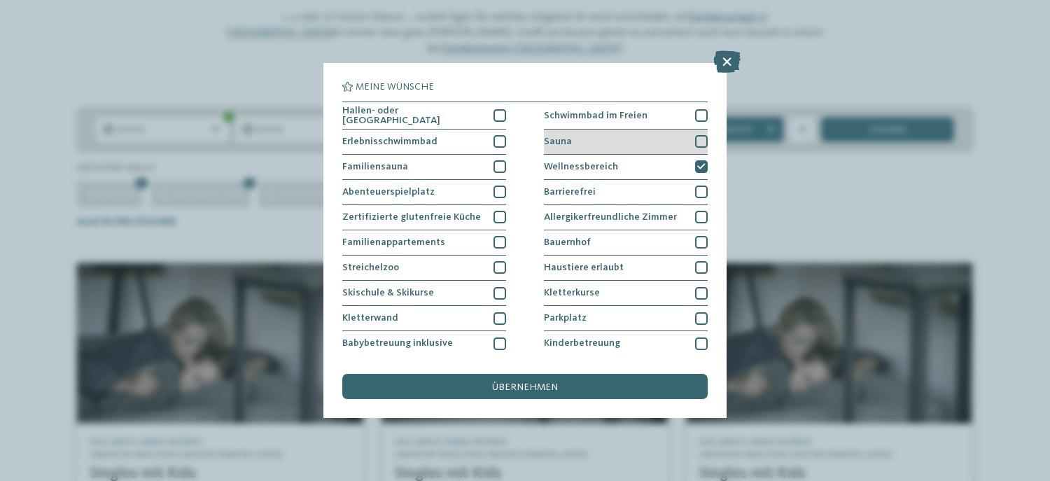
click at [598, 142] on div "Sauna" at bounding box center [626, 141] width 164 height 25
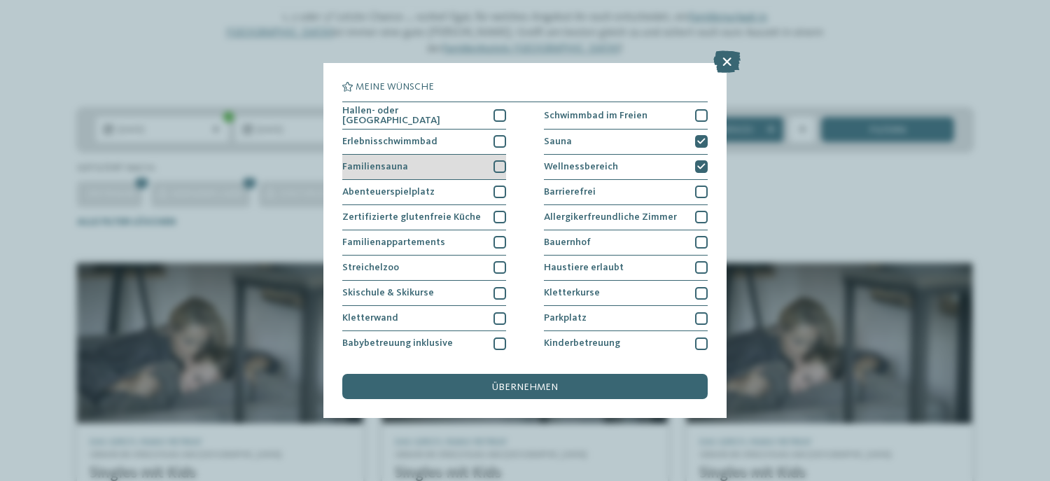
click at [481, 166] on div "Familiensauna" at bounding box center [424, 167] width 164 height 25
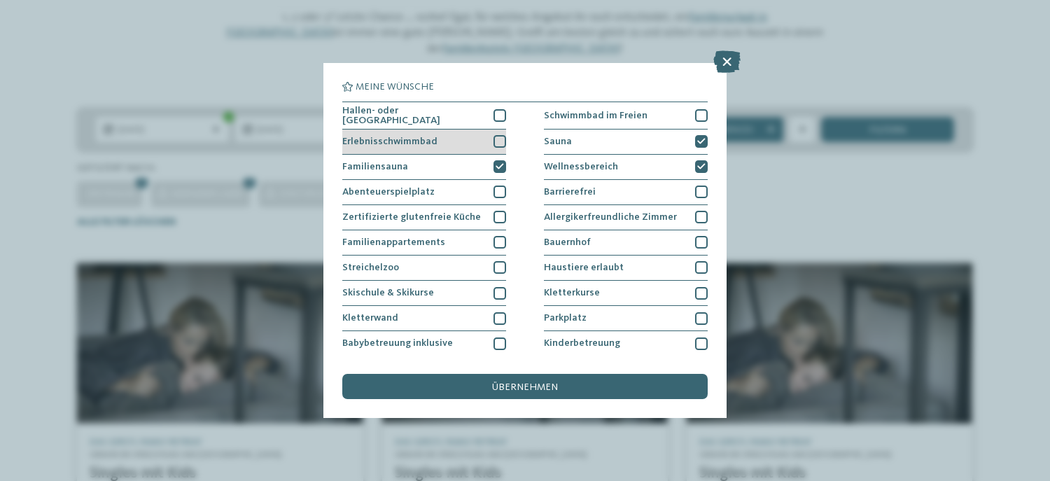
click at [478, 139] on div "Erlebnisschwimmbad" at bounding box center [424, 141] width 164 height 25
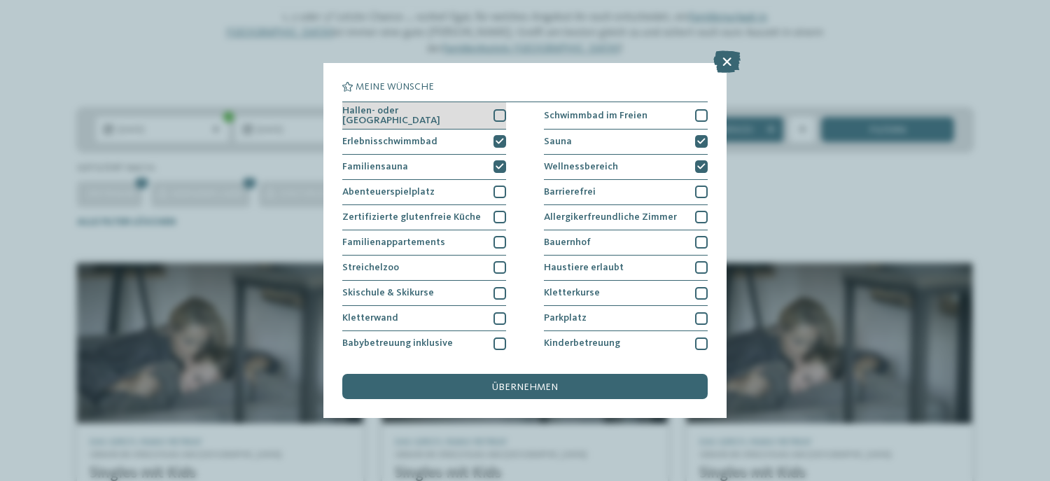
click at [475, 118] on div "Hallen- oder [GEOGRAPHIC_DATA]" at bounding box center [424, 115] width 164 height 27
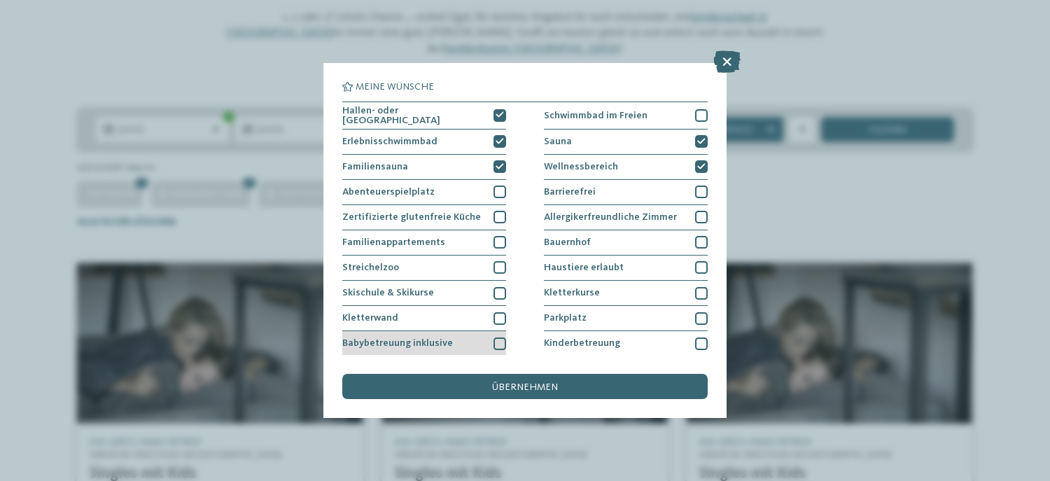
click at [467, 342] on div "Babybetreuung inklusive" at bounding box center [424, 343] width 164 height 25
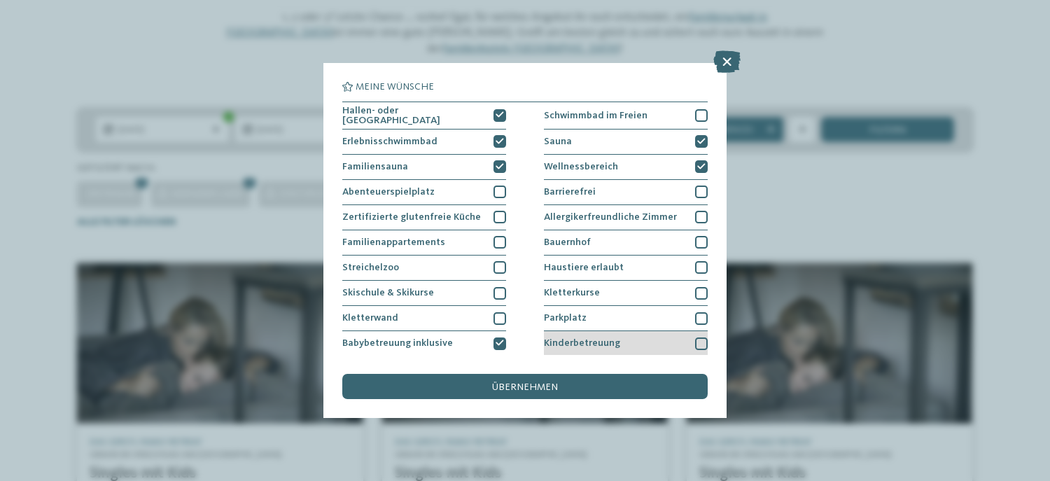
click at [562, 338] on span "Kinderbetreuung" at bounding box center [582, 343] width 76 height 10
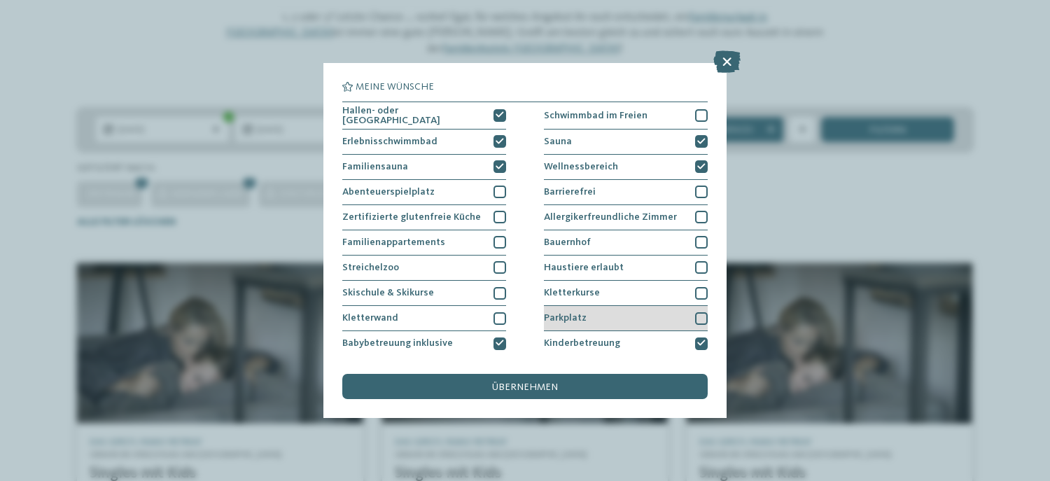
click at [560, 321] on div "Parkplatz" at bounding box center [626, 318] width 164 height 25
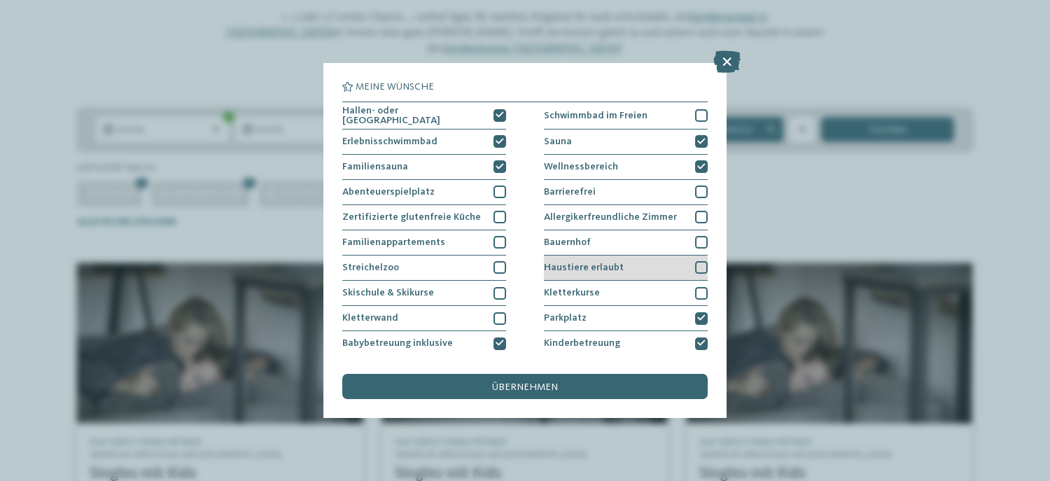
click at [571, 266] on span "Haustiere erlaubt" at bounding box center [584, 267] width 80 height 10
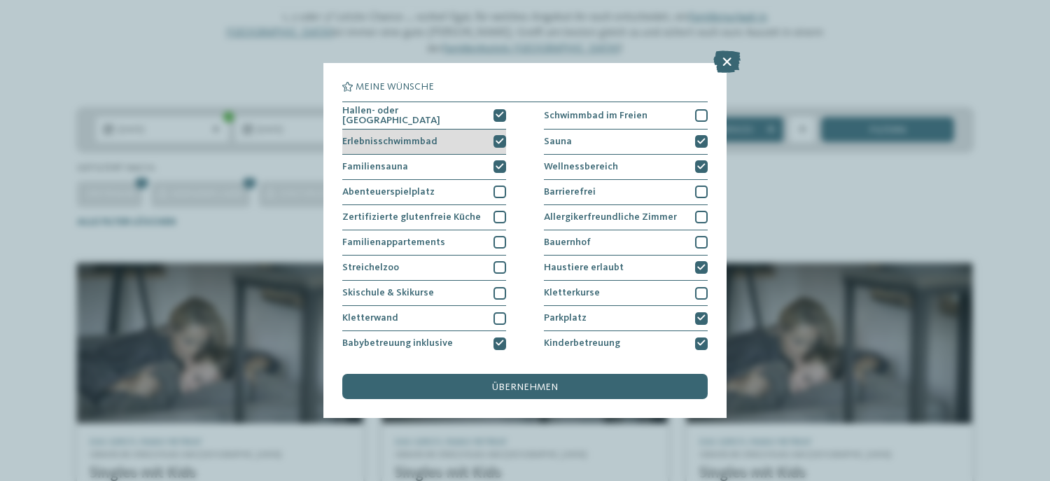
click at [497, 140] on icon at bounding box center [500, 142] width 8 height 8
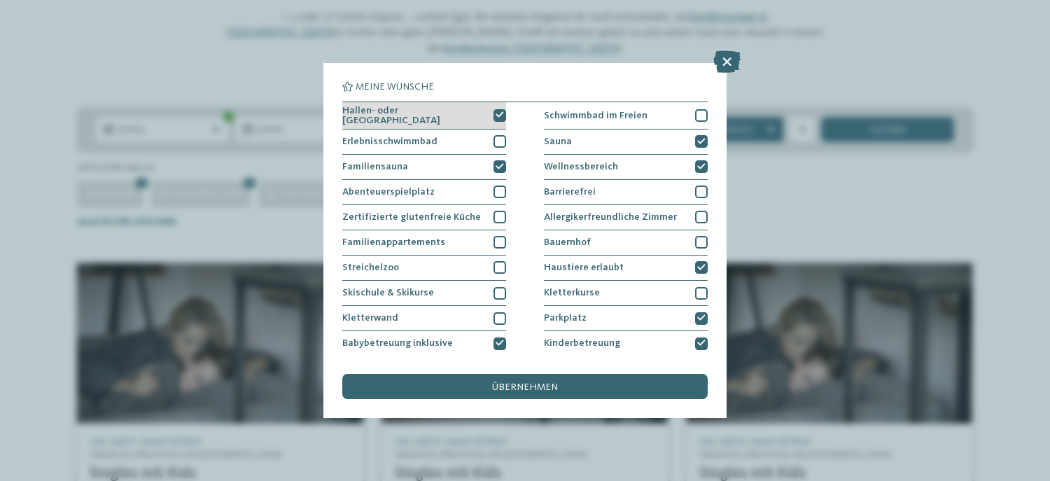
click at [496, 111] on icon at bounding box center [500, 115] width 8 height 8
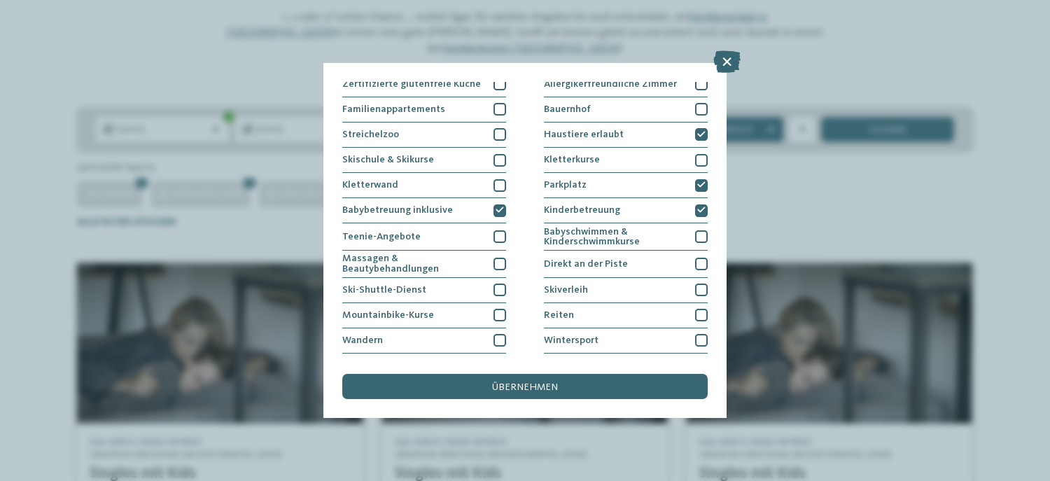
scroll to position [137, 0]
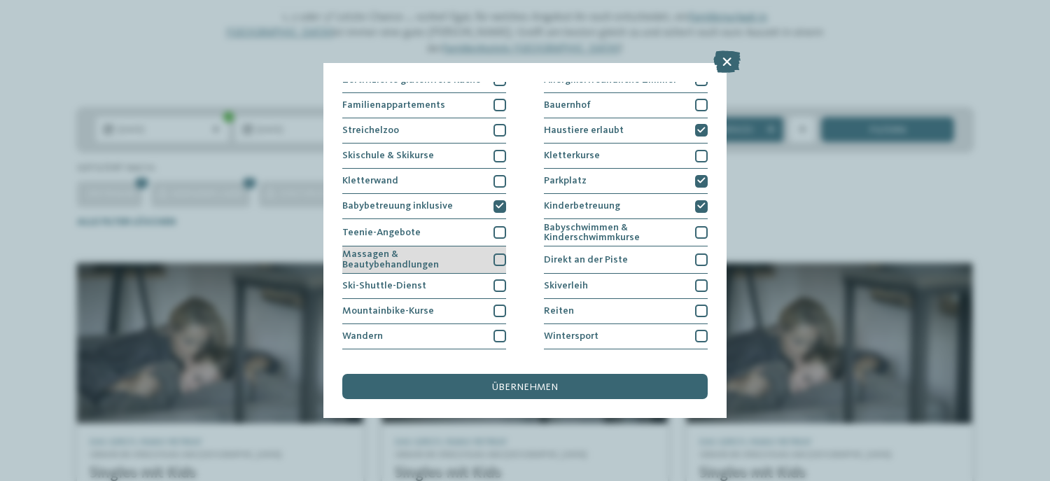
click at [497, 255] on div at bounding box center [499, 259] width 13 height 13
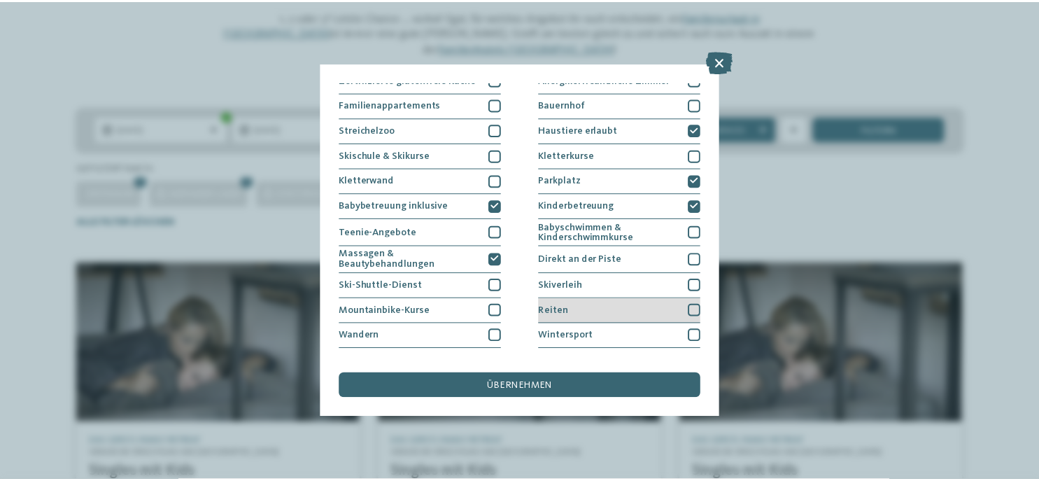
scroll to position [179, 0]
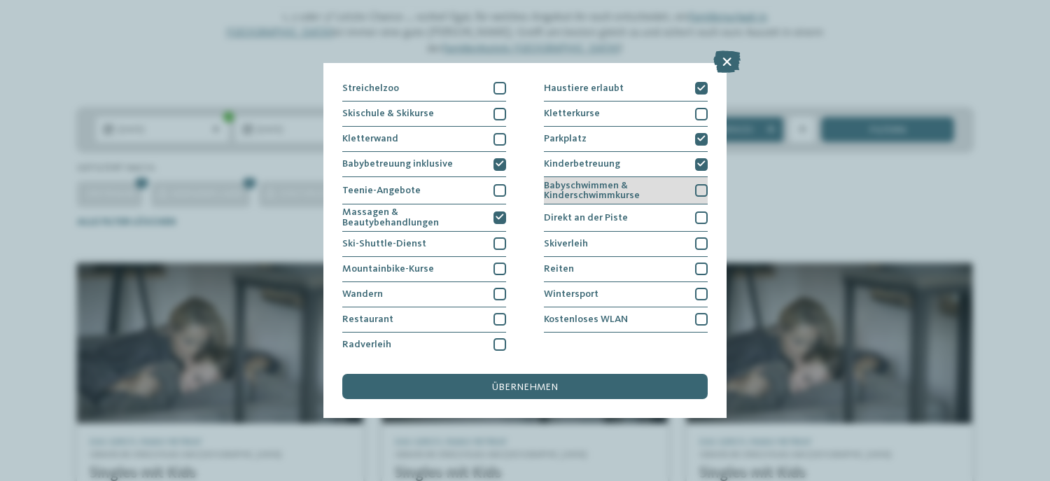
click at [621, 183] on span "Babyschwimmen & Kinderschwimmkurse" at bounding box center [615, 191] width 142 height 20
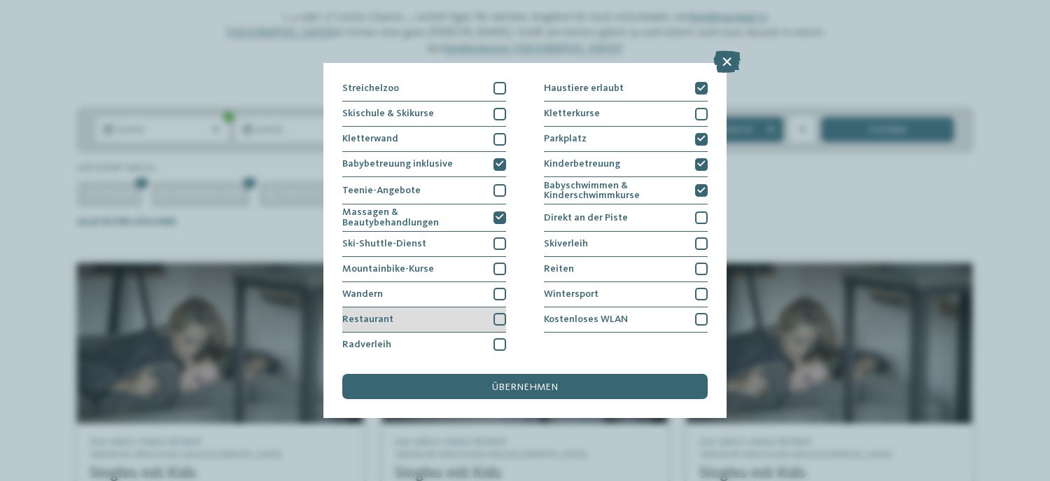
click at [476, 307] on div "Restaurant" at bounding box center [424, 319] width 164 height 25
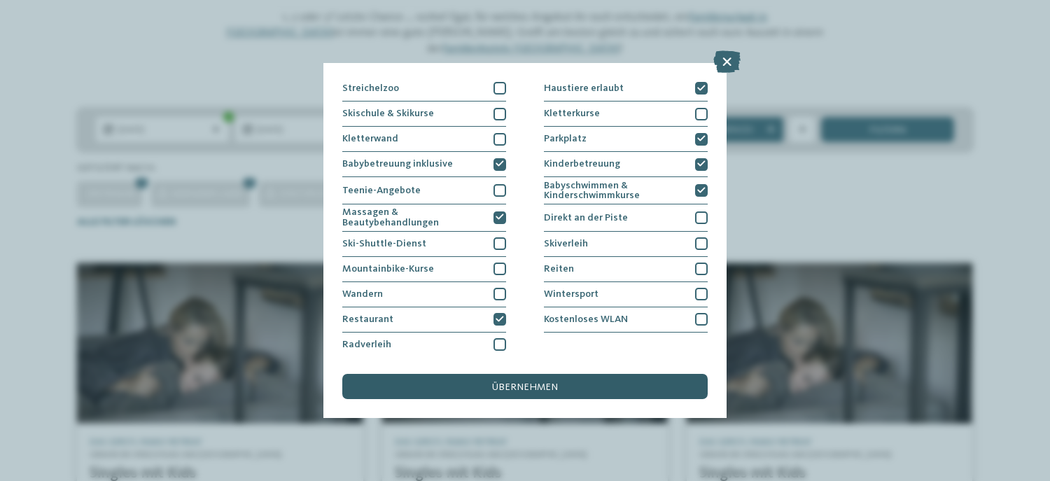
click at [502, 391] on span "übernehmen" at bounding box center [525, 387] width 66 height 10
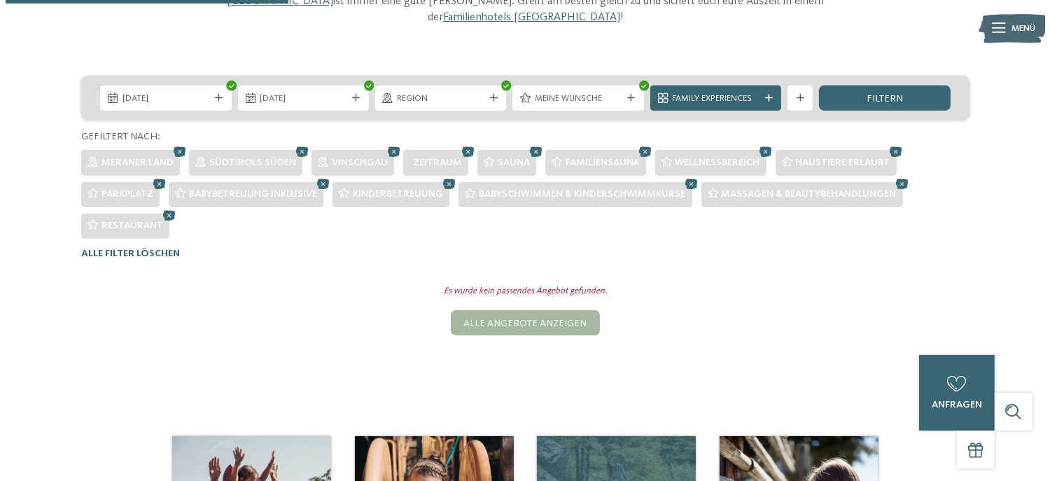
scroll to position [197, 0]
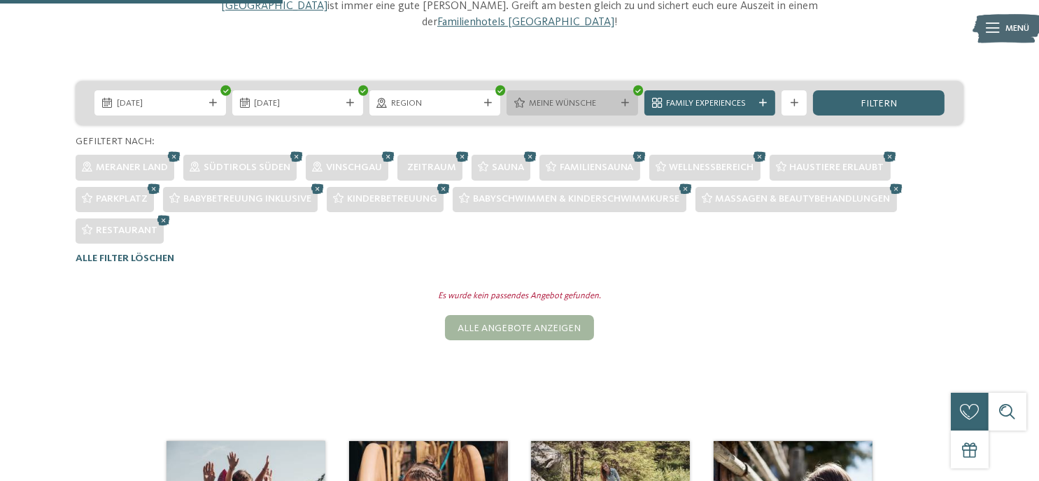
click at [619, 92] on div "Meine Wünsche" at bounding box center [572, 102] width 131 height 25
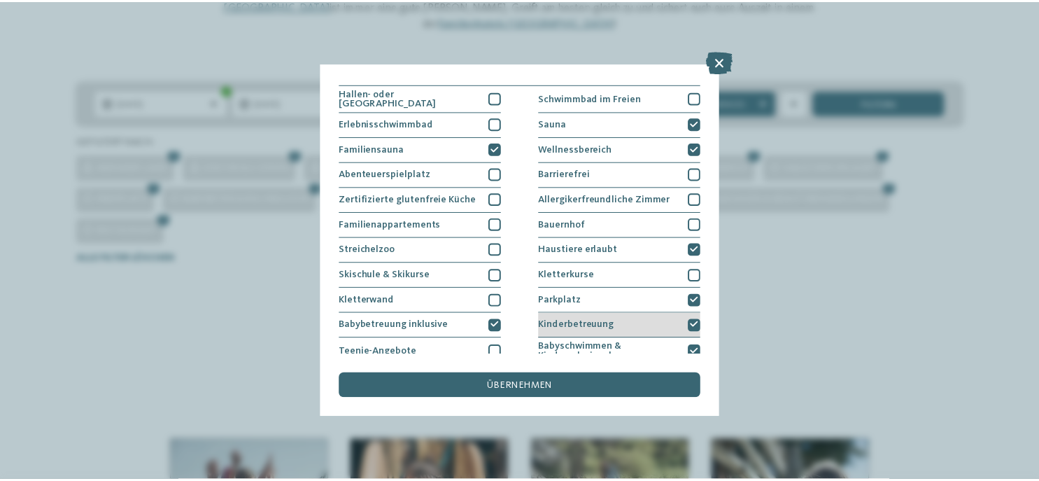
scroll to position [0, 0]
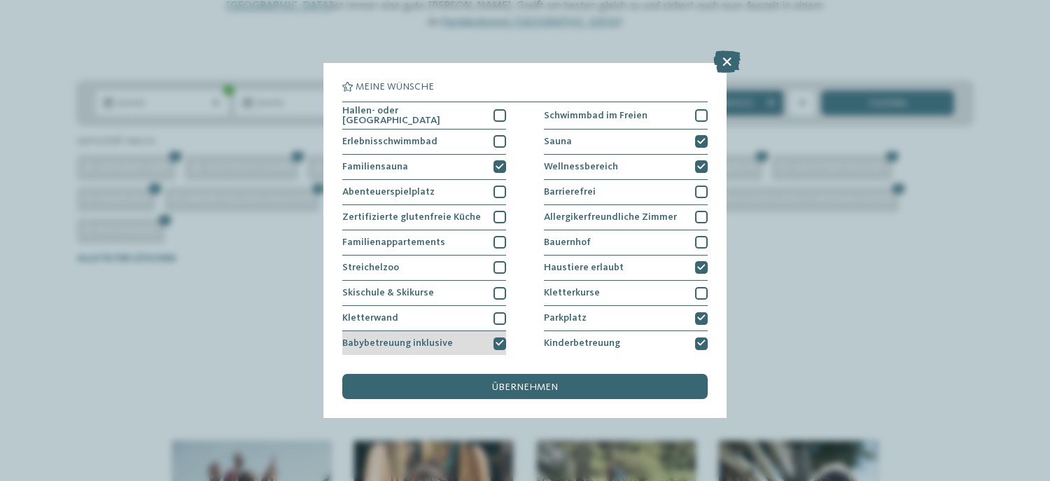
click at [496, 342] on icon at bounding box center [500, 343] width 8 height 8
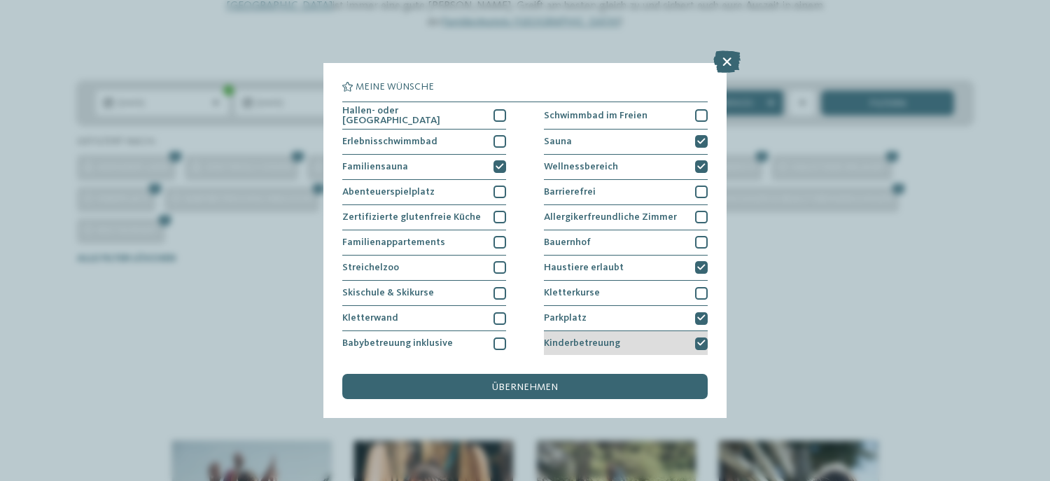
click at [697, 342] on icon at bounding box center [701, 343] width 8 height 8
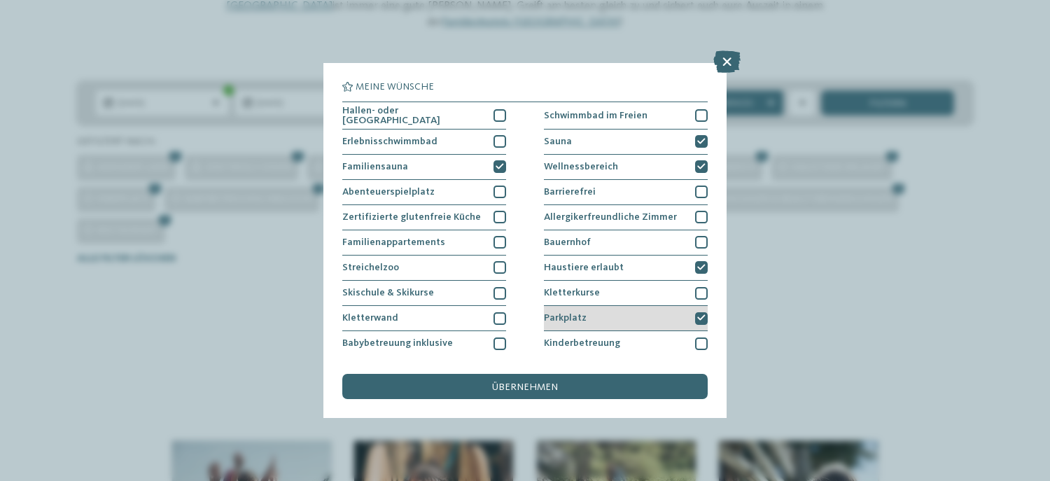
click at [695, 322] on div at bounding box center [701, 318] width 13 height 13
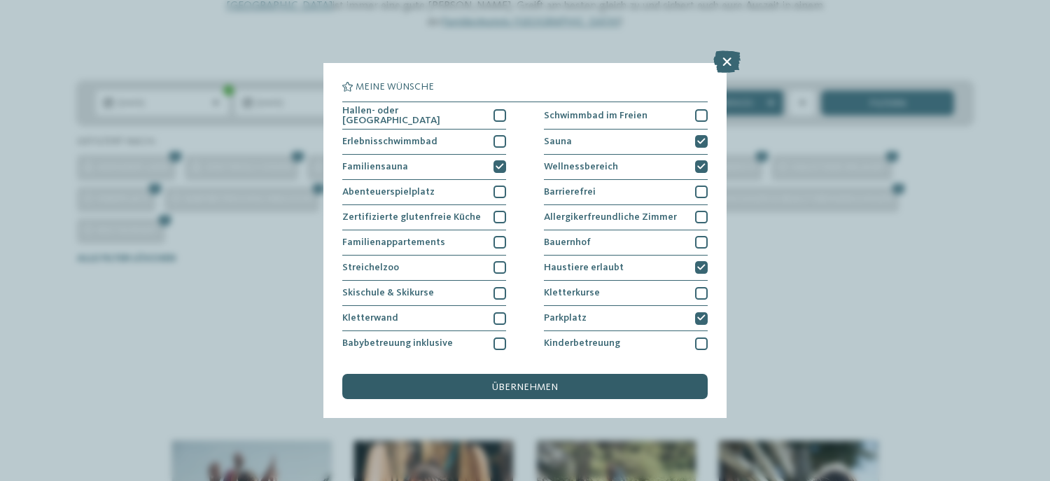
click at [545, 377] on div "übernehmen" at bounding box center [524, 386] width 365 height 25
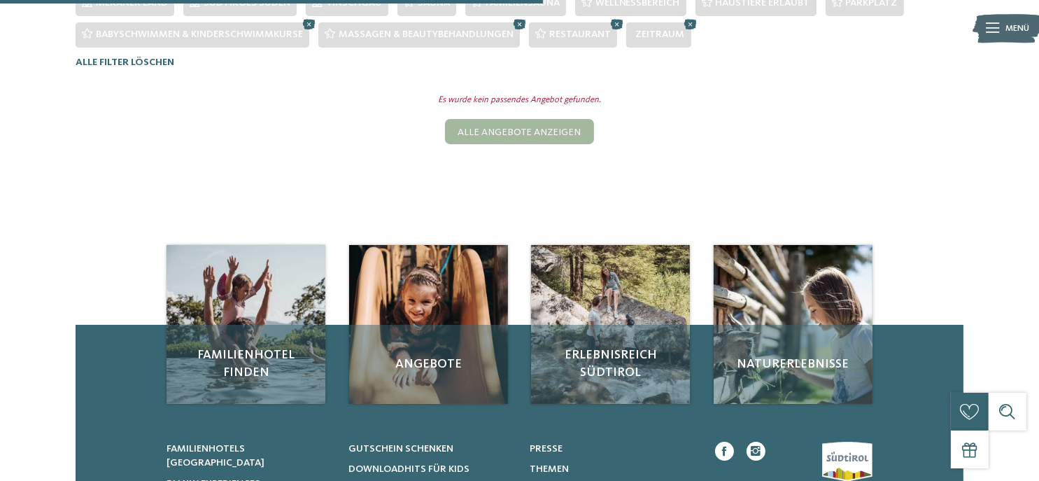
scroll to position [363, 0]
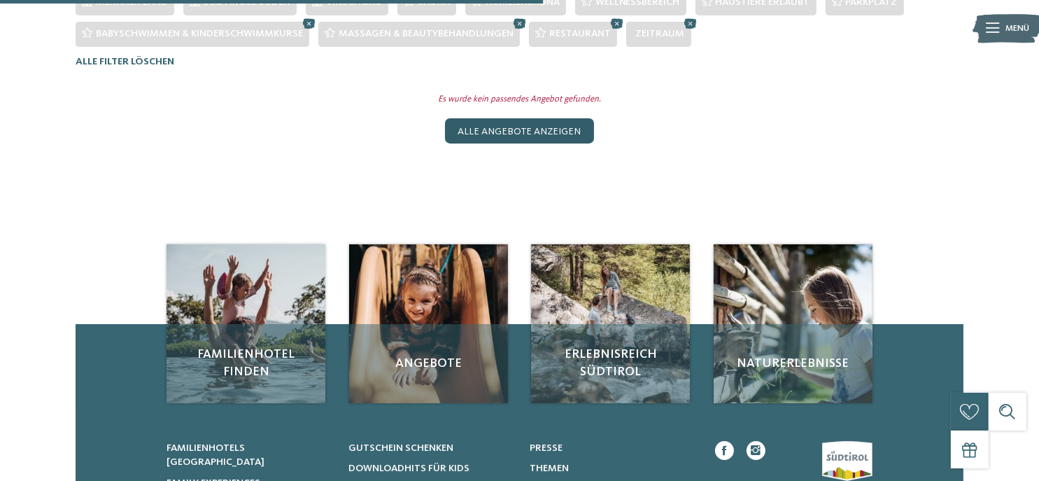
click at [553, 118] on div "Alle Angebote anzeigen" at bounding box center [519, 130] width 148 height 25
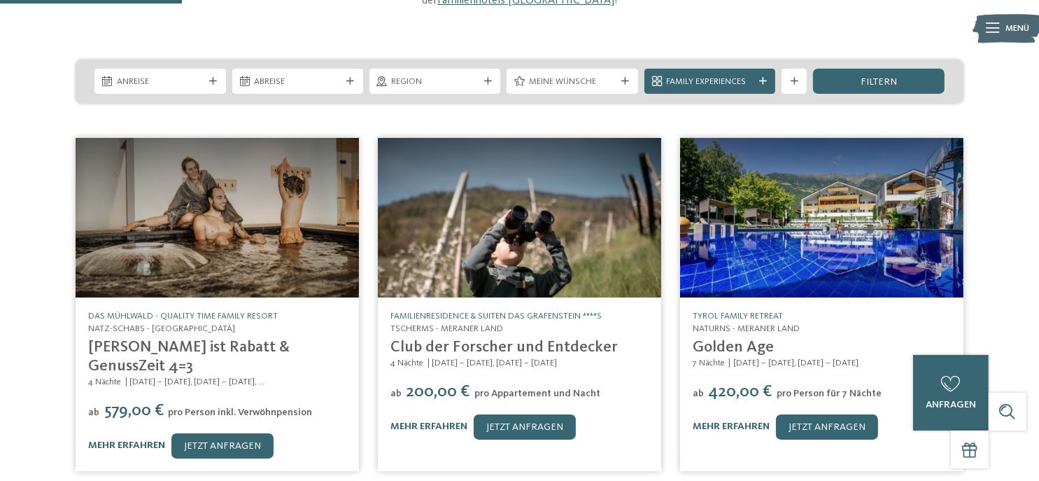
scroll to position [218, 0]
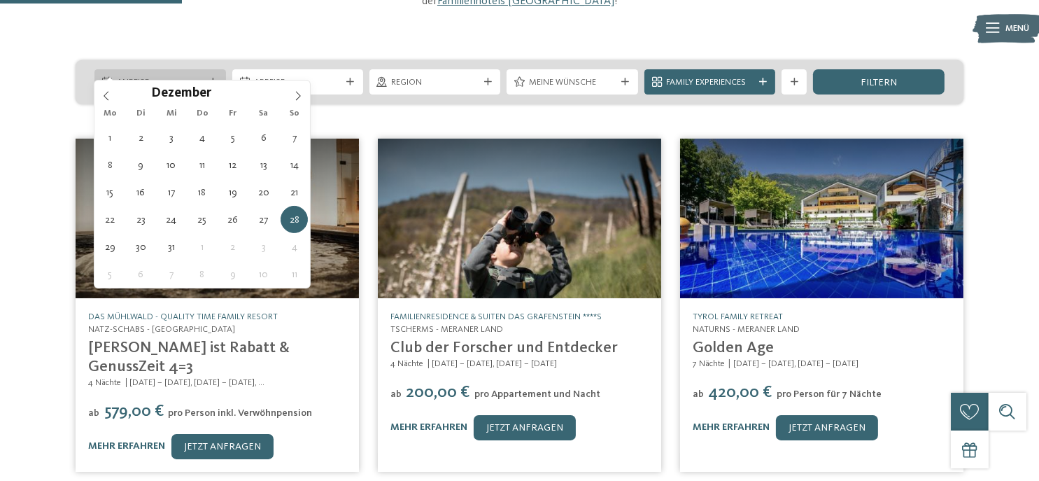
click at [204, 76] on div "Anreise" at bounding box center [159, 82] width 93 height 13
click at [291, 90] on span at bounding box center [298, 92] width 24 height 24
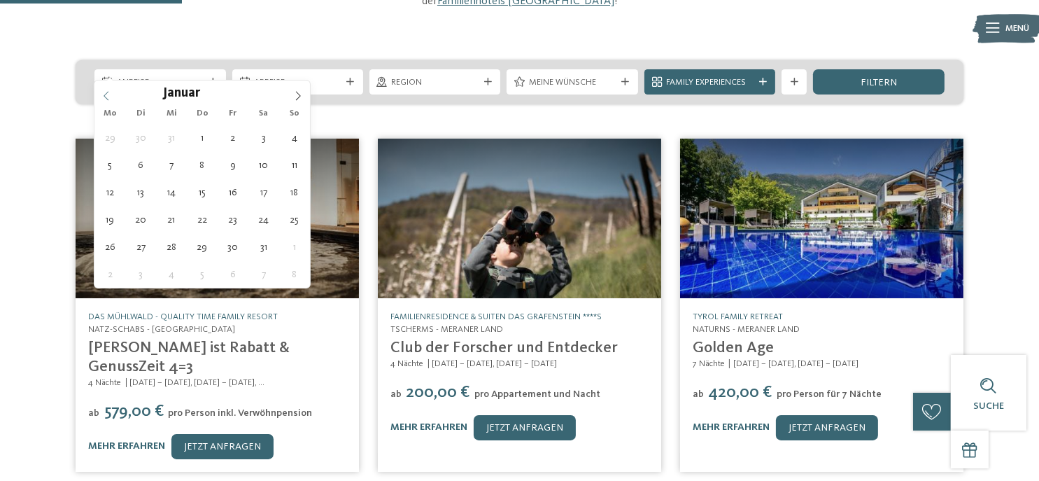
type input "****"
click at [110, 97] on icon at bounding box center [106, 96] width 10 height 10
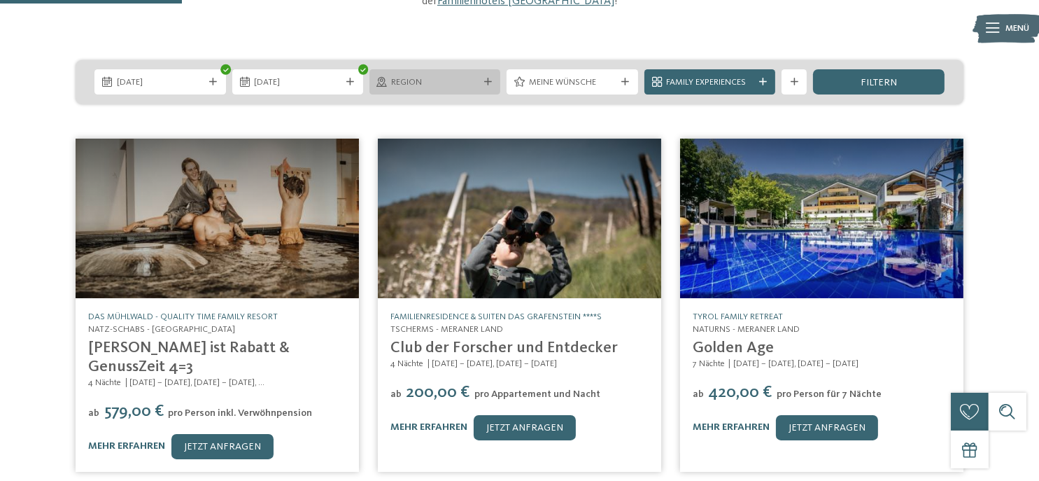
click at [479, 76] on div "Region" at bounding box center [434, 82] width 93 height 13
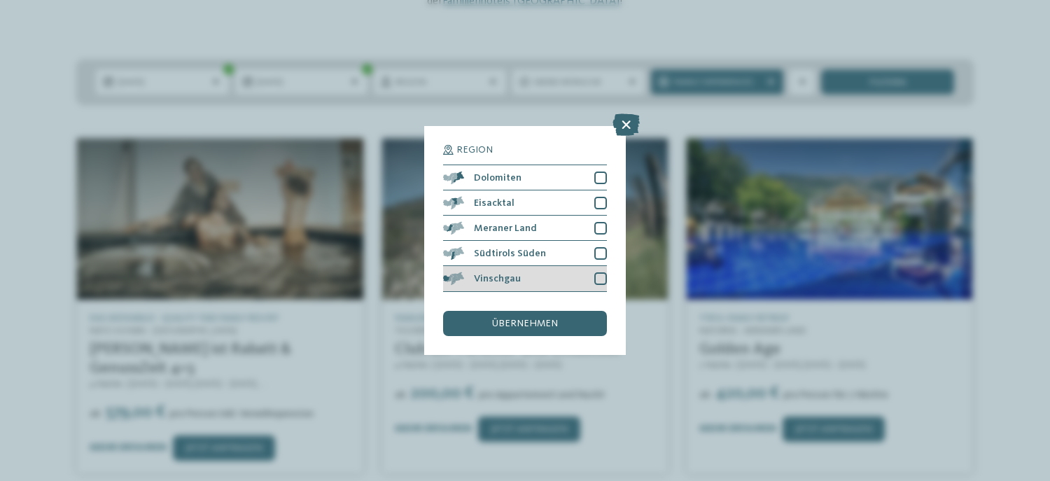
click at [542, 281] on div "Vinschgau" at bounding box center [525, 278] width 164 height 25
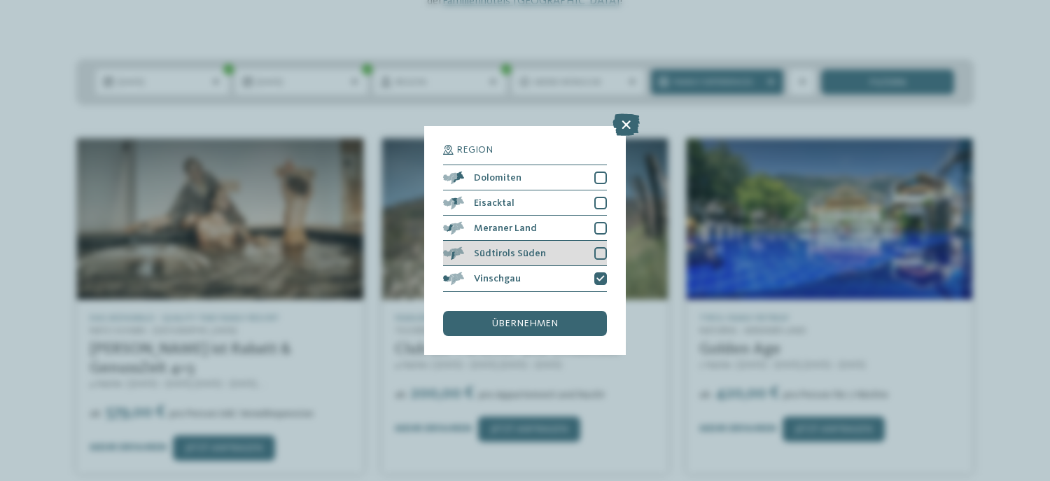
click at [538, 255] on span "Südtirols Süden" at bounding box center [510, 253] width 72 height 10
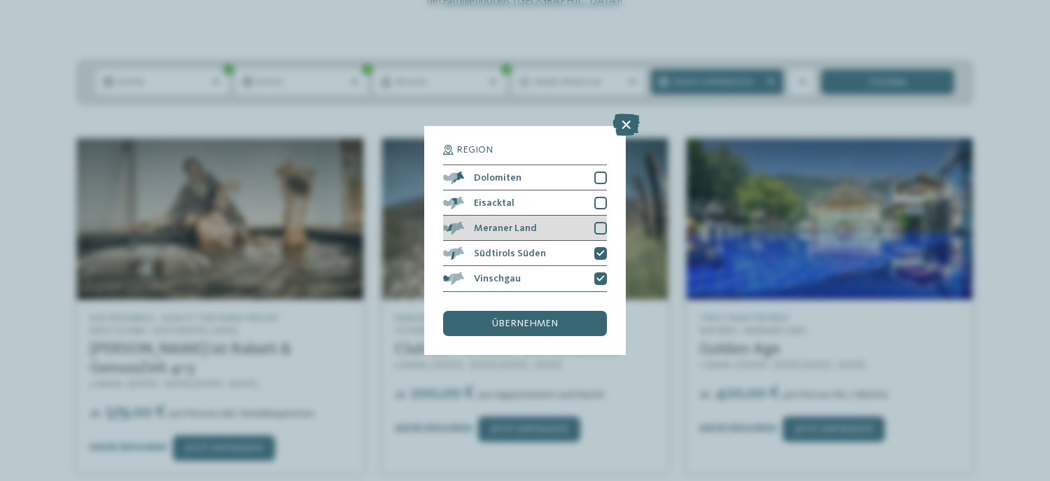
click at [527, 232] on span "Meraner Land" at bounding box center [505, 228] width 63 height 10
click at [546, 323] on span "übernehmen" at bounding box center [525, 323] width 66 height 10
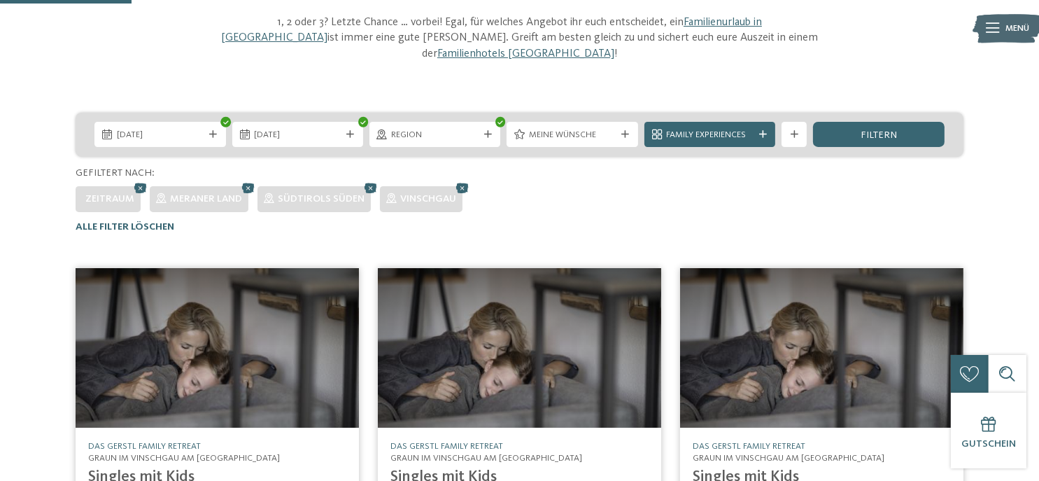
scroll to position [164, 0]
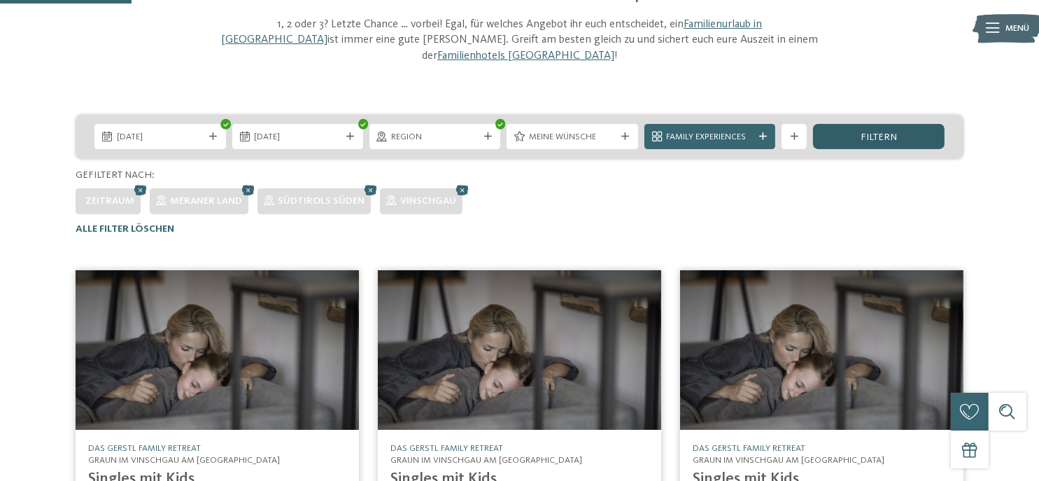
click at [864, 132] on span "filtern" at bounding box center [879, 137] width 36 height 10
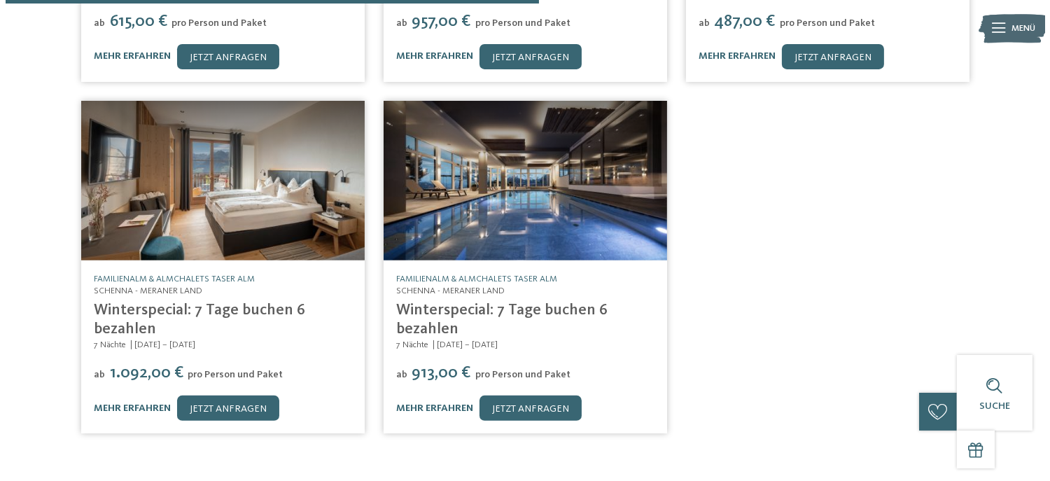
scroll to position [666, 0]
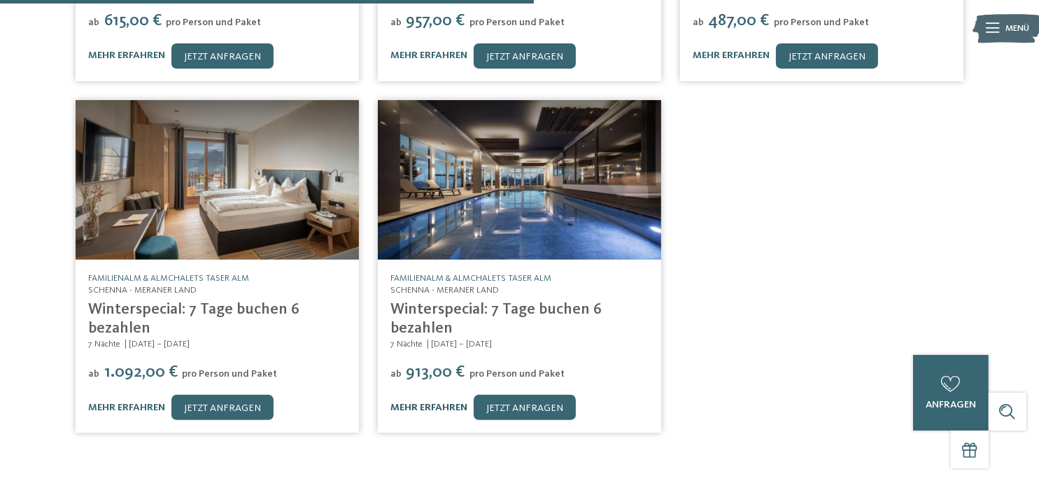
click at [445, 402] on link "mehr erfahren" at bounding box center [429, 407] width 77 height 10
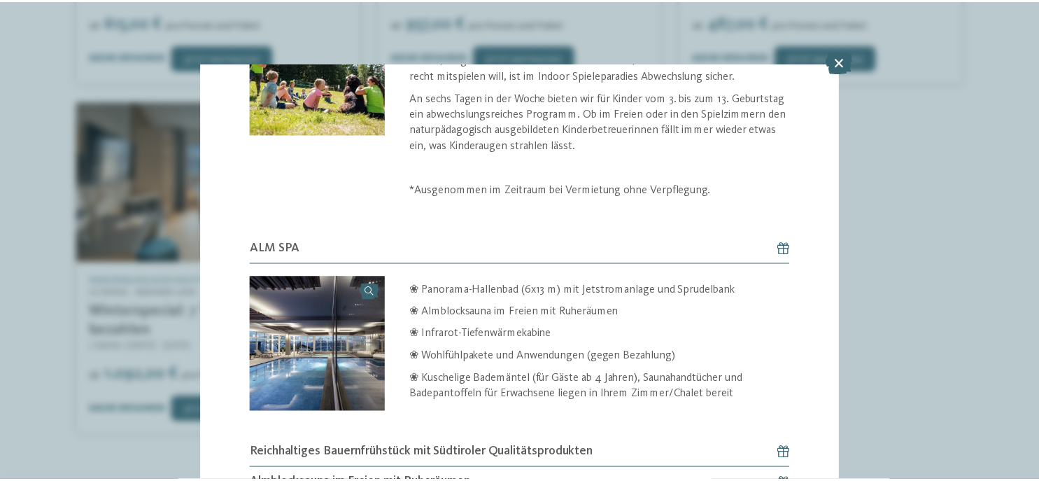
scroll to position [512, 0]
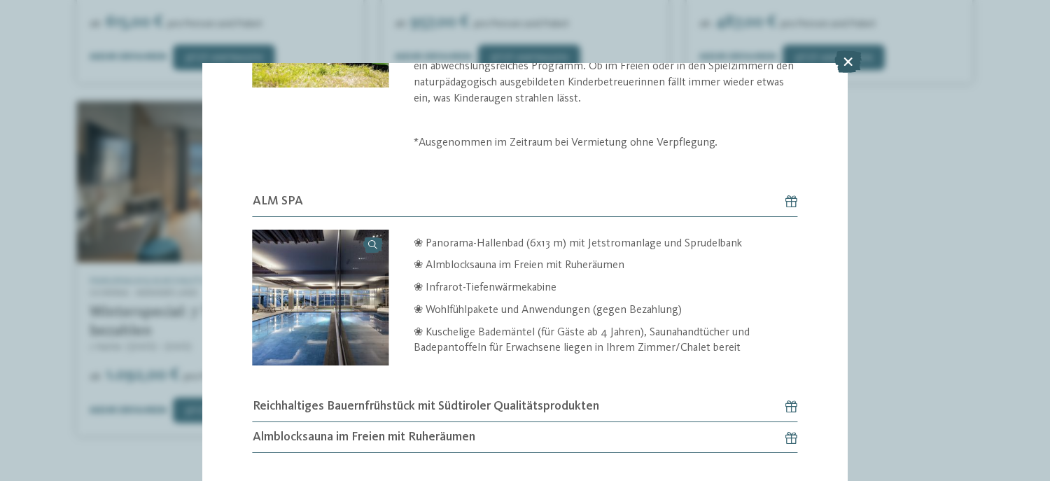
click at [842, 55] on icon at bounding box center [847, 61] width 27 height 22
